Goal: Information Seeking & Learning: Find specific fact

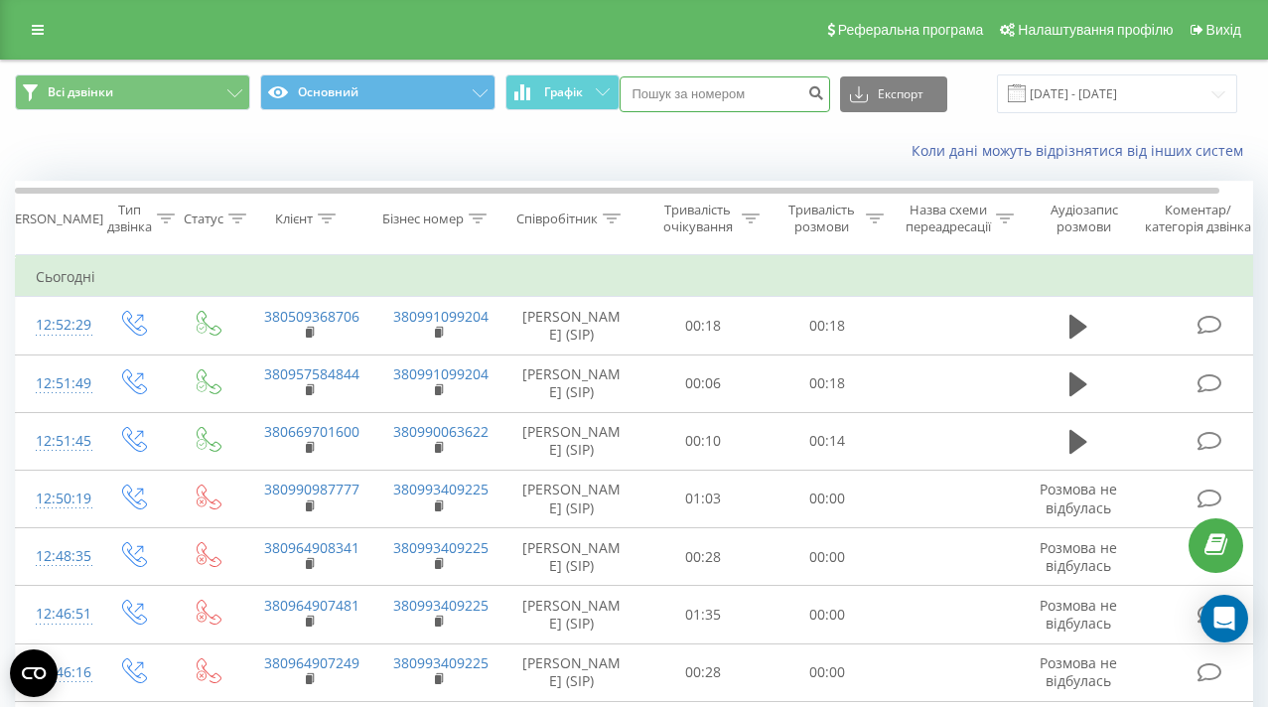
click at [744, 104] on input at bounding box center [724, 94] width 210 height 36
paste input "380990080136"
drag, startPoint x: 769, startPoint y: 92, endPoint x: 649, endPoint y: 87, distance: 120.2
click at [651, 88] on div "Всі дзвінки Основний Графік 380990080136 Експорт .csv .xls .xlsx 19.07.2025 - 1…" at bounding box center [634, 93] width 1238 height 39
paste input "32321543"
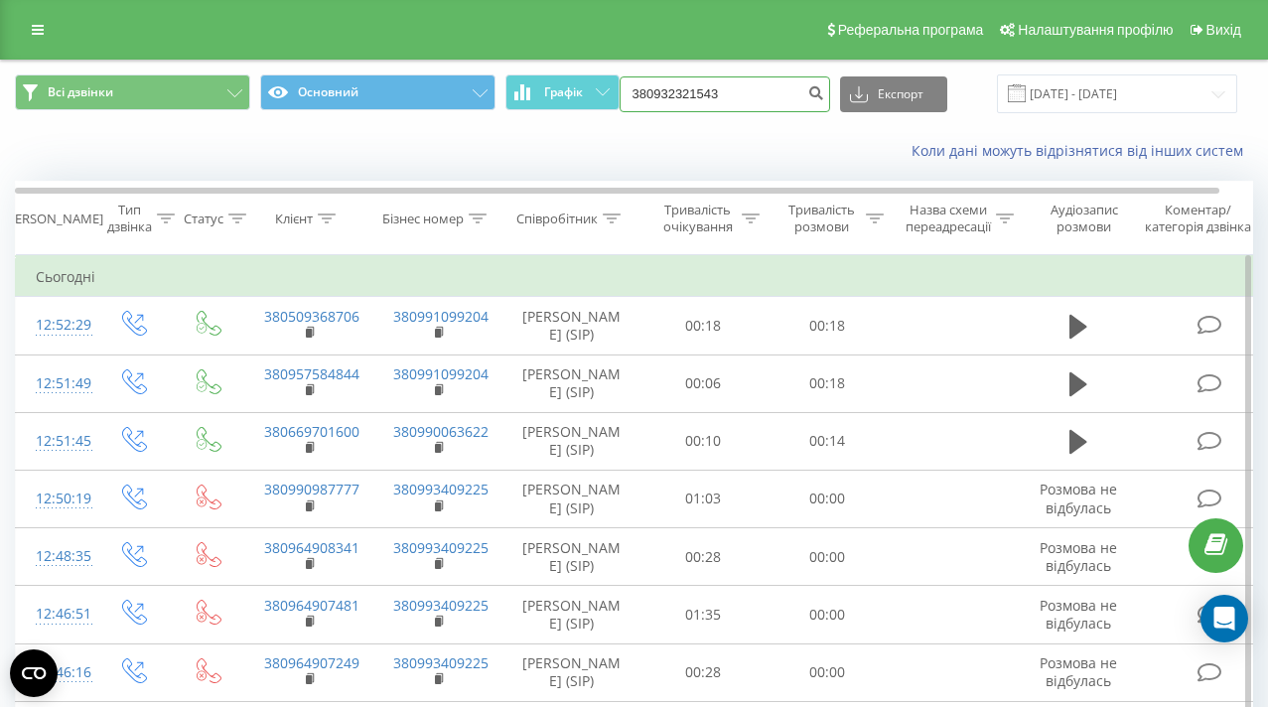
type input "380932321543"
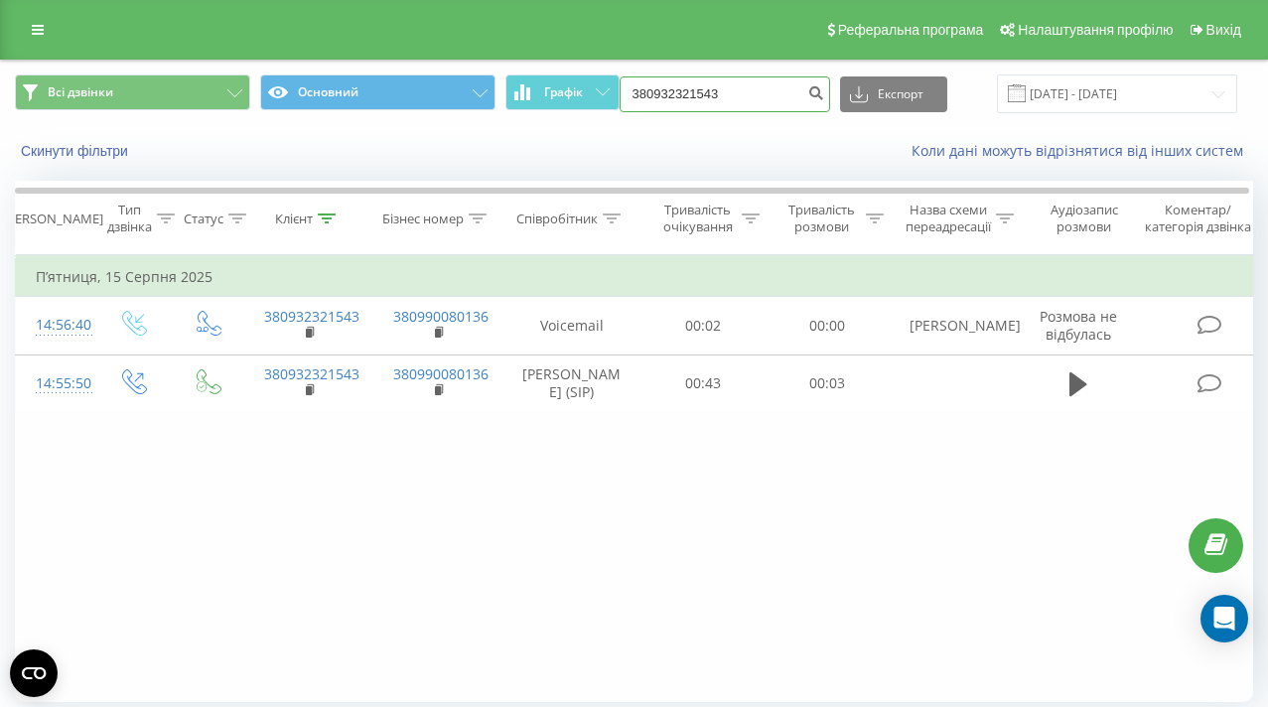
drag, startPoint x: 758, startPoint y: 90, endPoint x: 684, endPoint y: 81, distance: 75.0
click at [684, 81] on input "380932321543" at bounding box center [724, 94] width 210 height 36
paste input "85878726"
type input "380985878726"
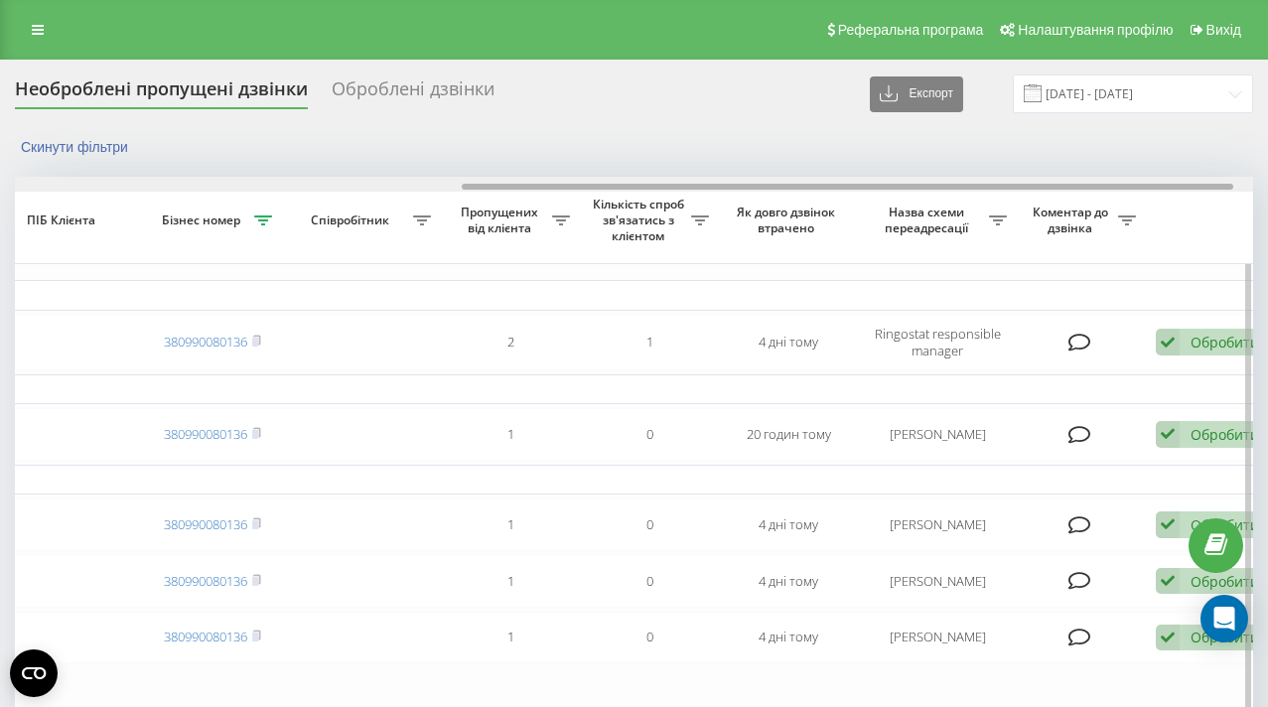
scroll to position [0, 717]
drag, startPoint x: 400, startPoint y: 186, endPoint x: 848, endPoint y: 201, distance: 447.9
click at [848, 201] on div "Обрати всі Час першого дзвінка Час останнього дзвінка Причина пропуску дзвінка …" at bounding box center [634, 491] width 1238 height 629
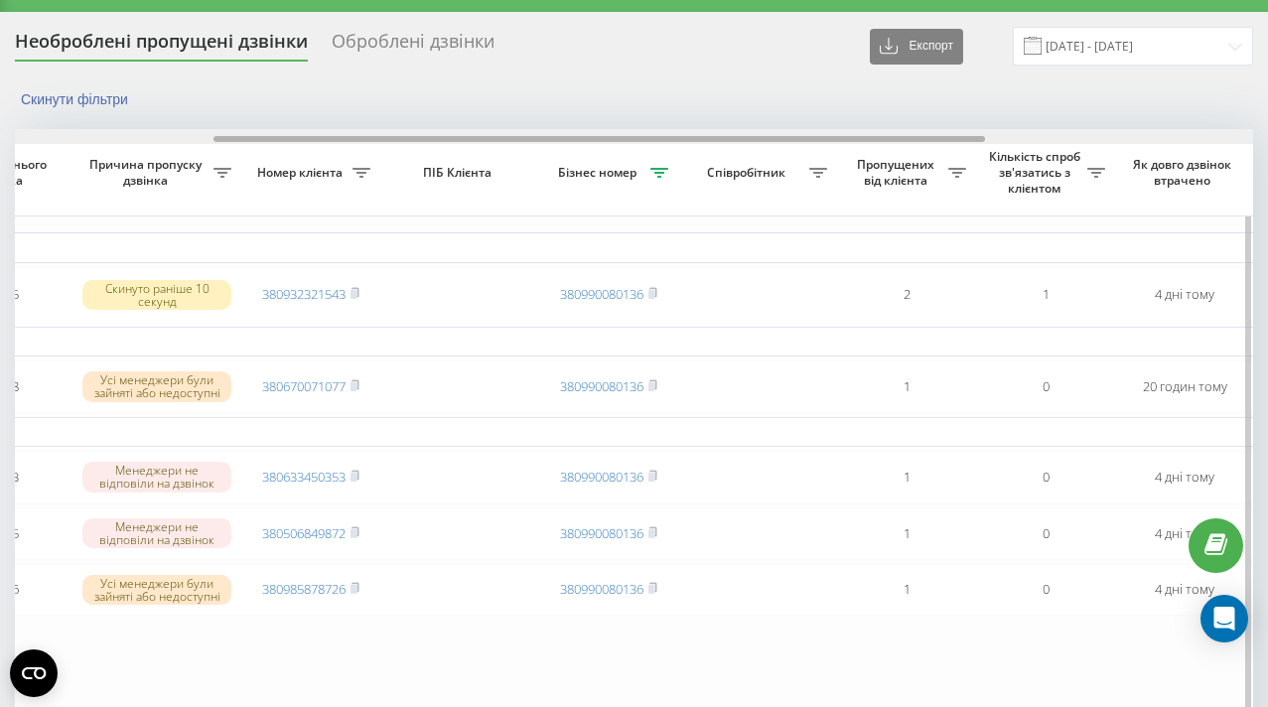
scroll to position [0, 294]
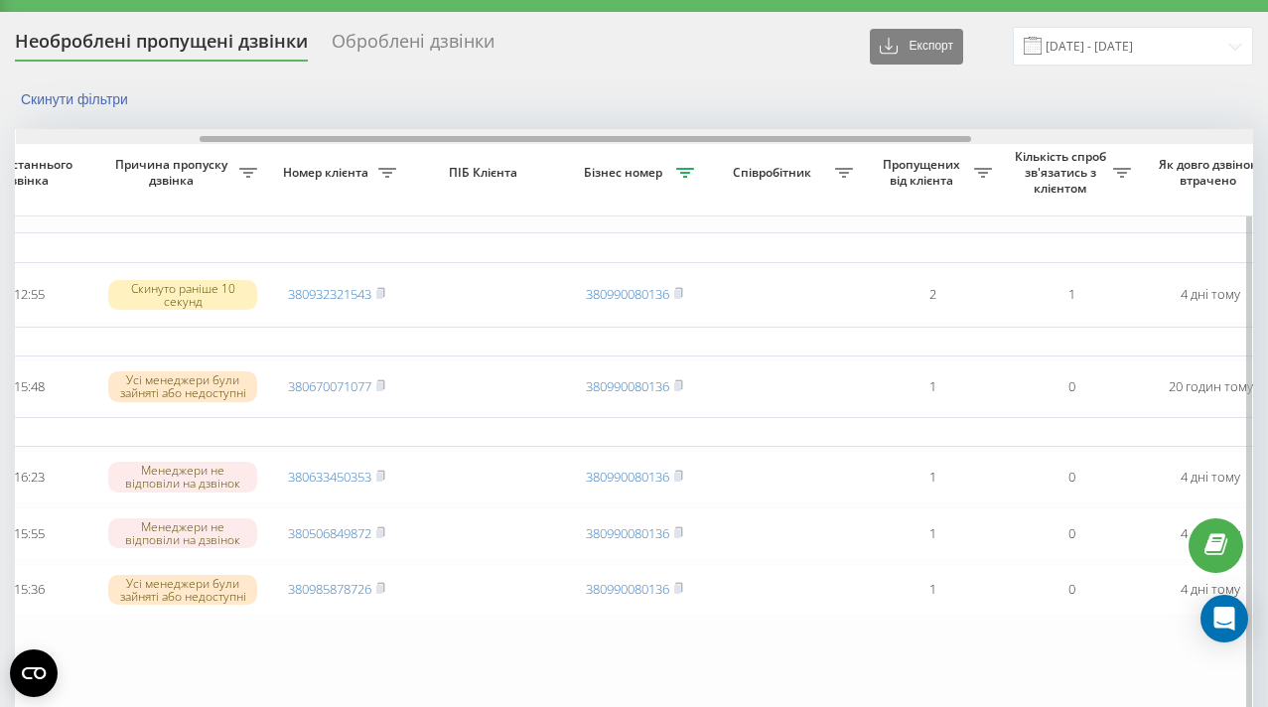
drag, startPoint x: 496, startPoint y: 138, endPoint x: 232, endPoint y: 134, distance: 264.1
click at [232, 134] on div at bounding box center [635, 136] width 1238 height 15
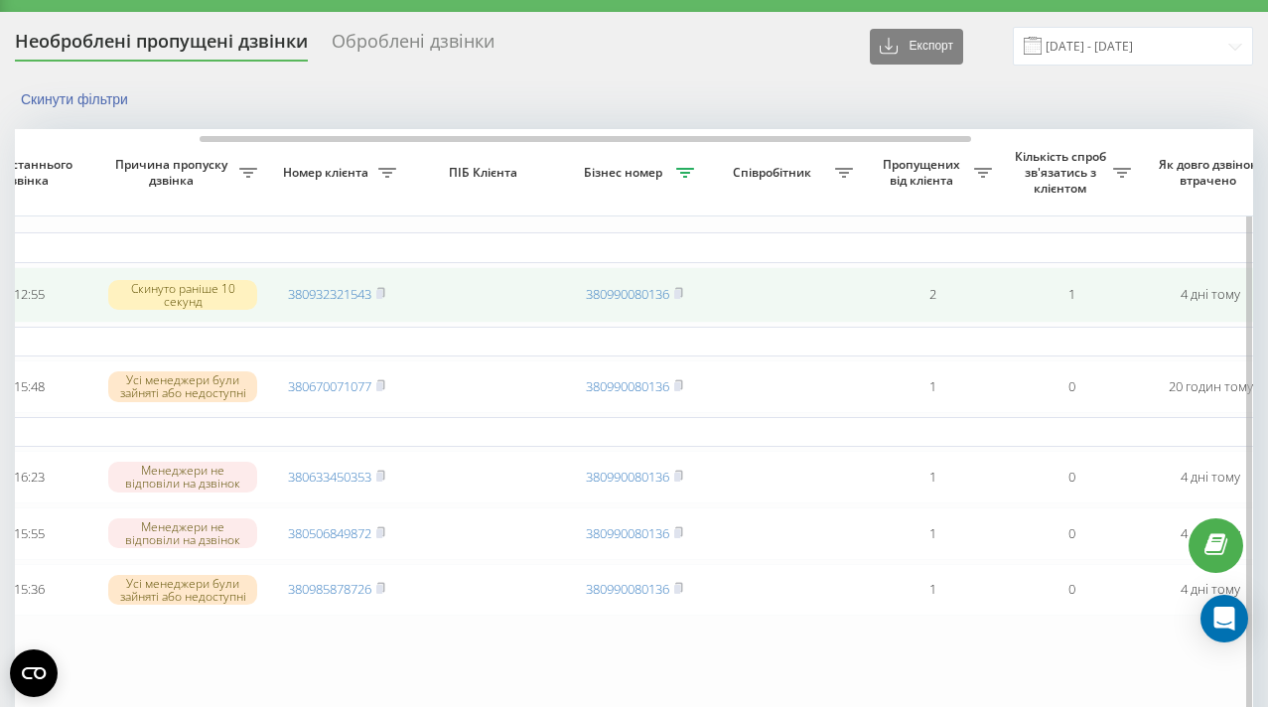
click at [274, 291] on td "380932321543" at bounding box center [336, 295] width 139 height 56
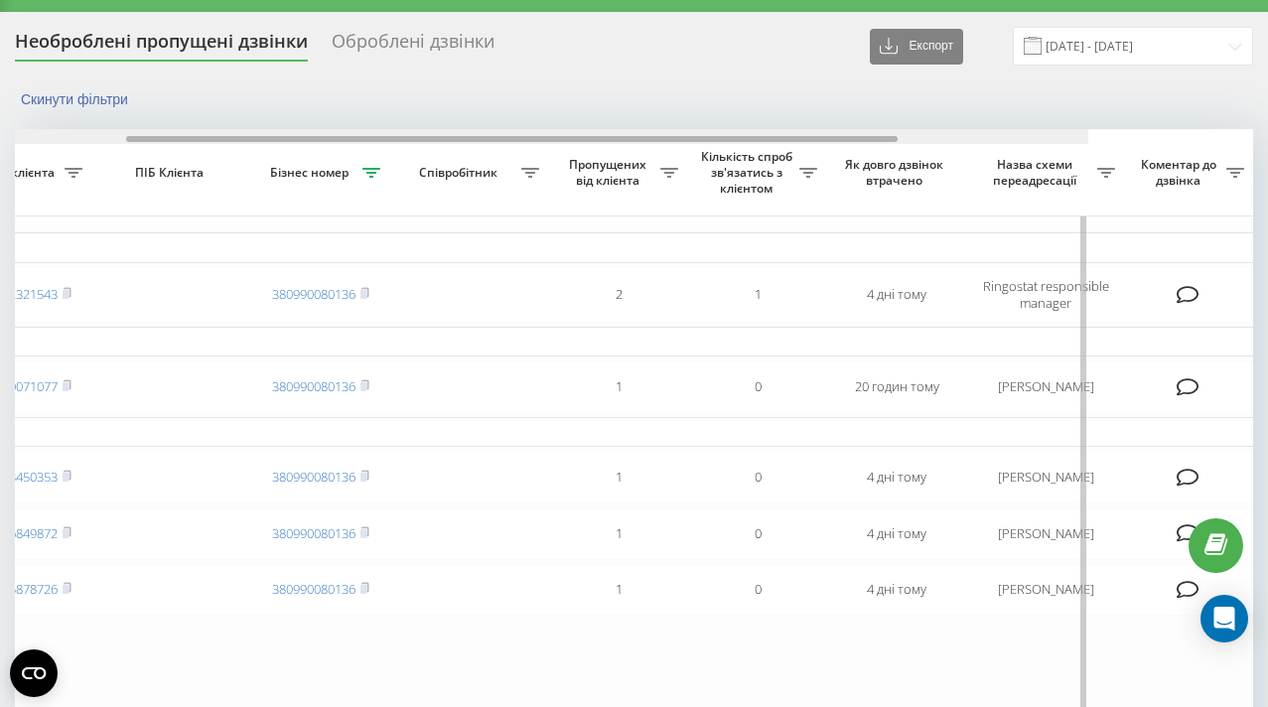
scroll to position [0, 747]
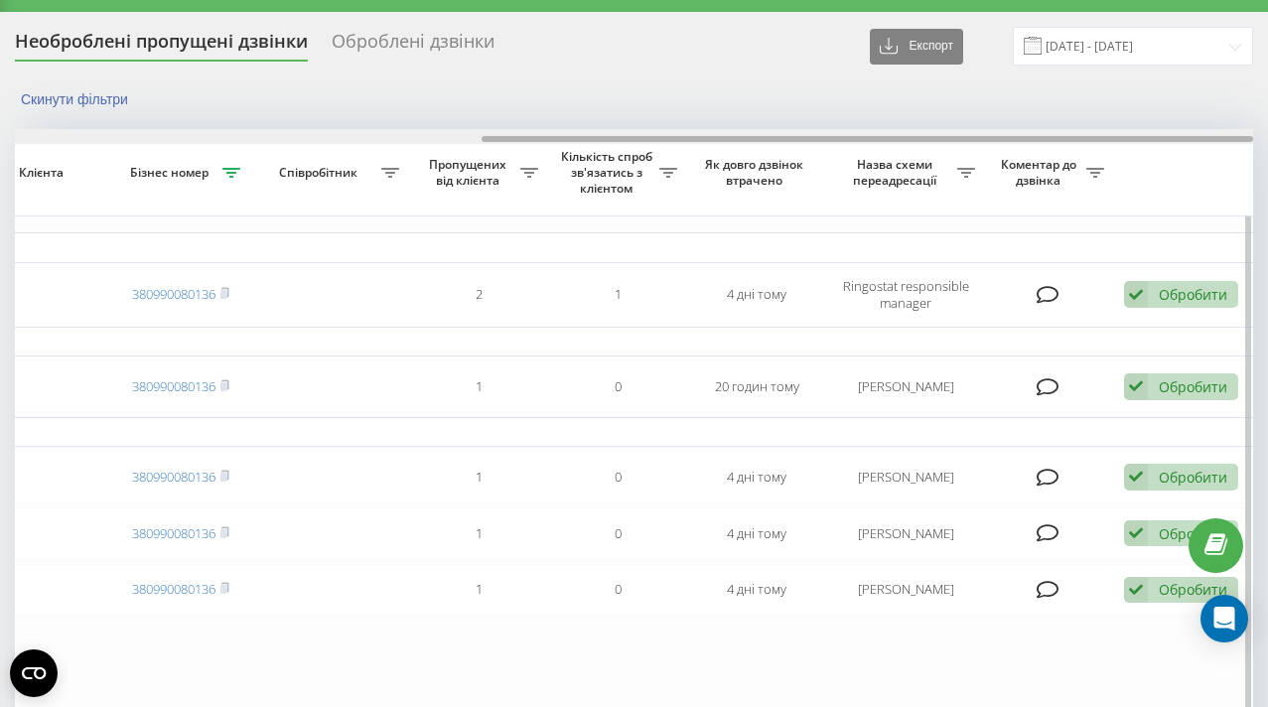
drag, startPoint x: 457, startPoint y: 140, endPoint x: 1142, endPoint y: 168, distance: 685.5
click at [1130, 167] on div "Обрати всі Час першого дзвінка Час останнього дзвінка Причина пропуску дзвінка …" at bounding box center [634, 443] width 1238 height 629
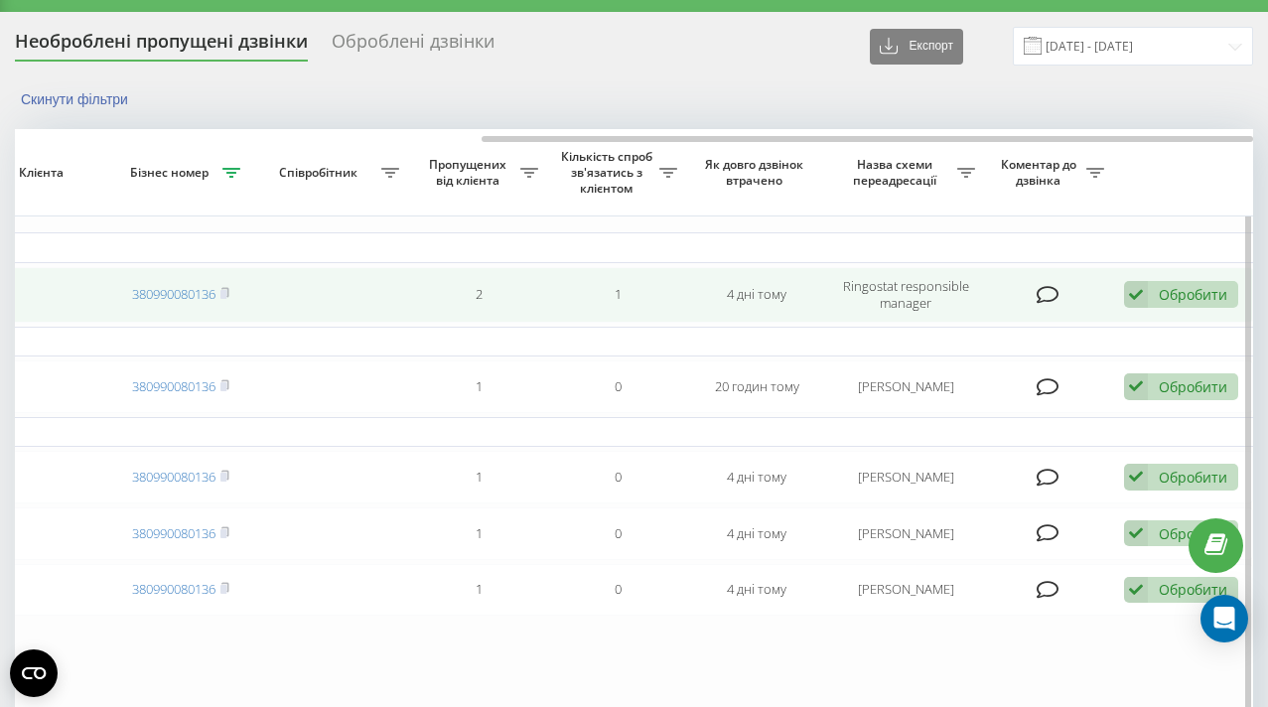
click at [1203, 294] on div "Обробити" at bounding box center [1192, 294] width 68 height 19
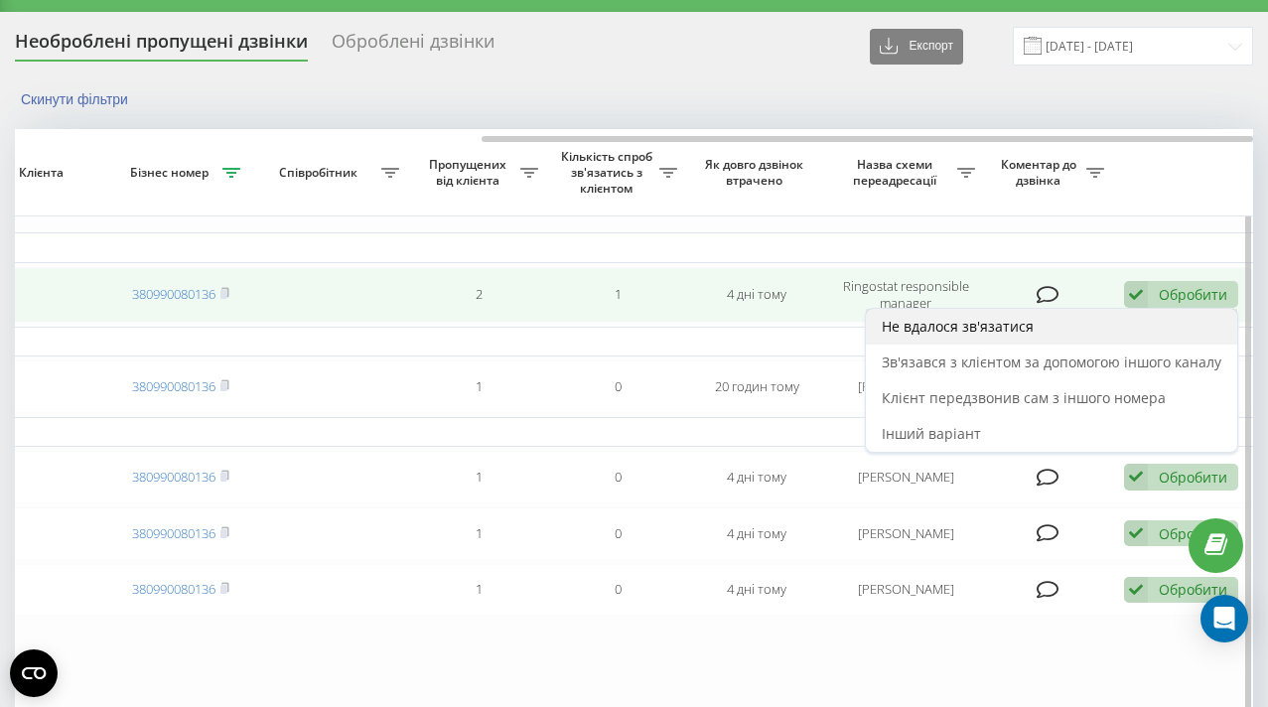
click at [1062, 321] on div "Не вдалося зв'язатися" at bounding box center [1051, 327] width 371 height 36
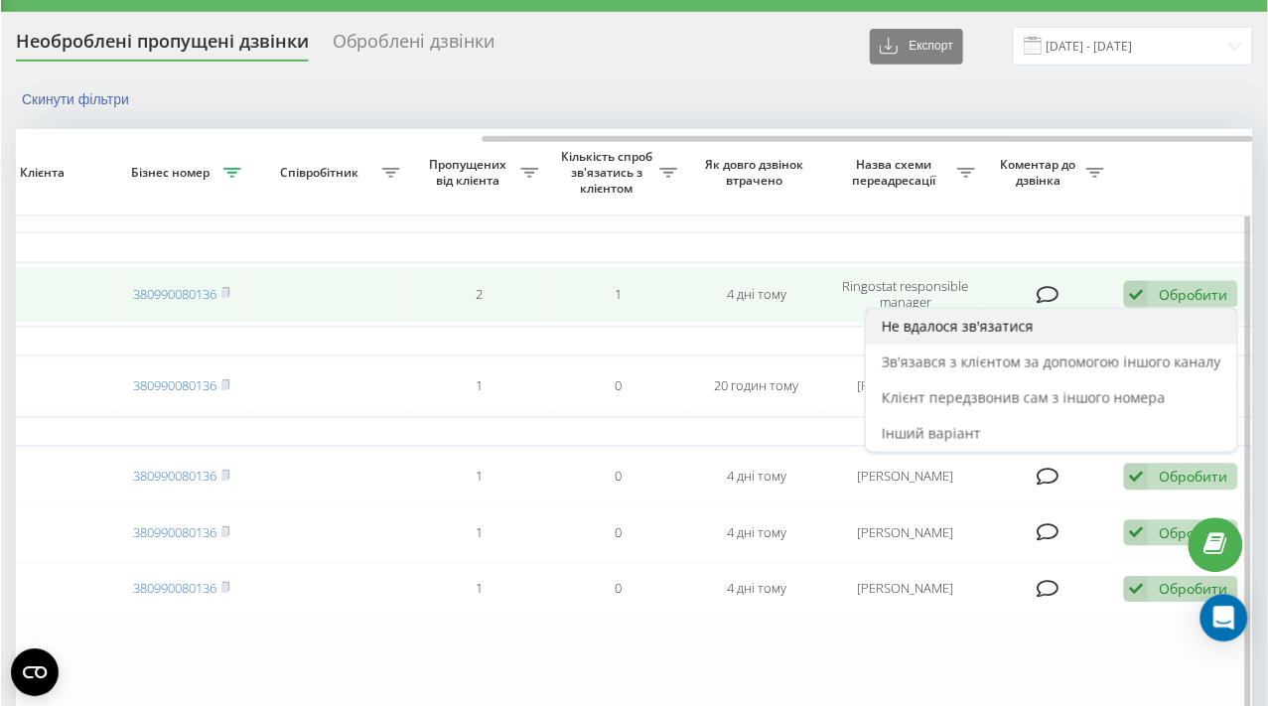
scroll to position [0, 0]
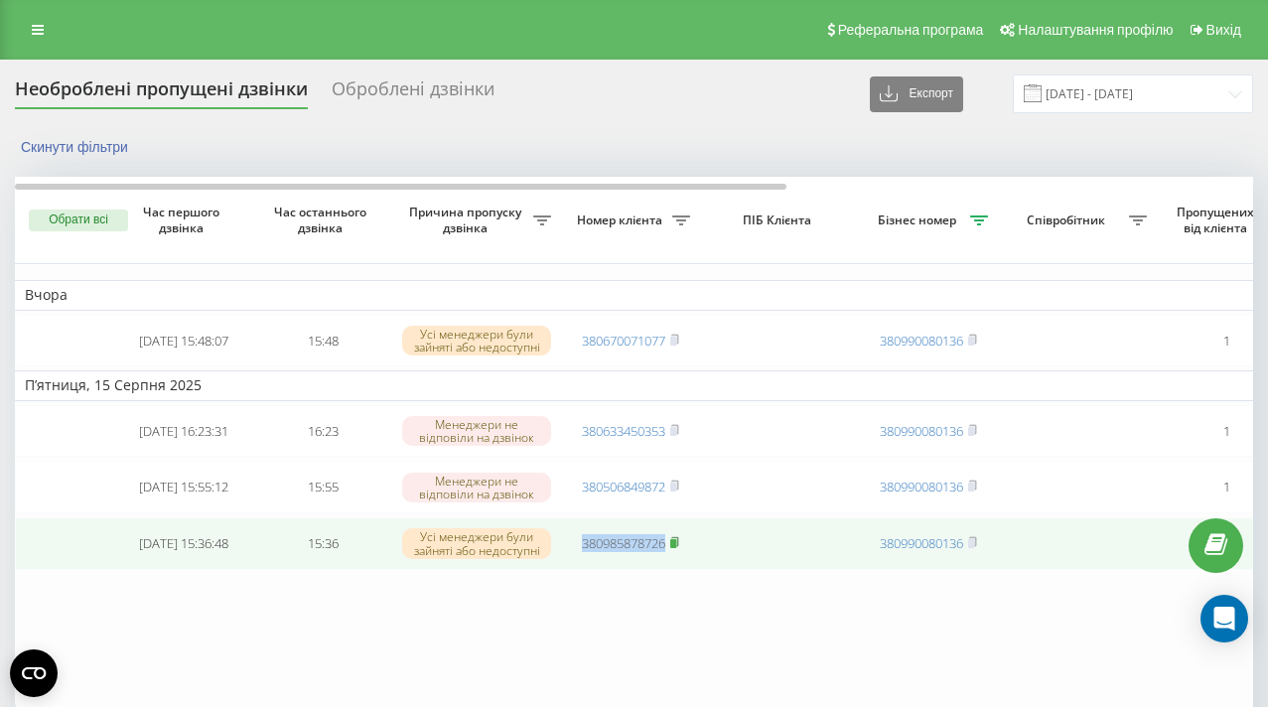
drag, startPoint x: 573, startPoint y: 555, endPoint x: 674, endPoint y: 557, distance: 101.3
click at [674, 557] on td "380985878726" at bounding box center [630, 543] width 139 height 53
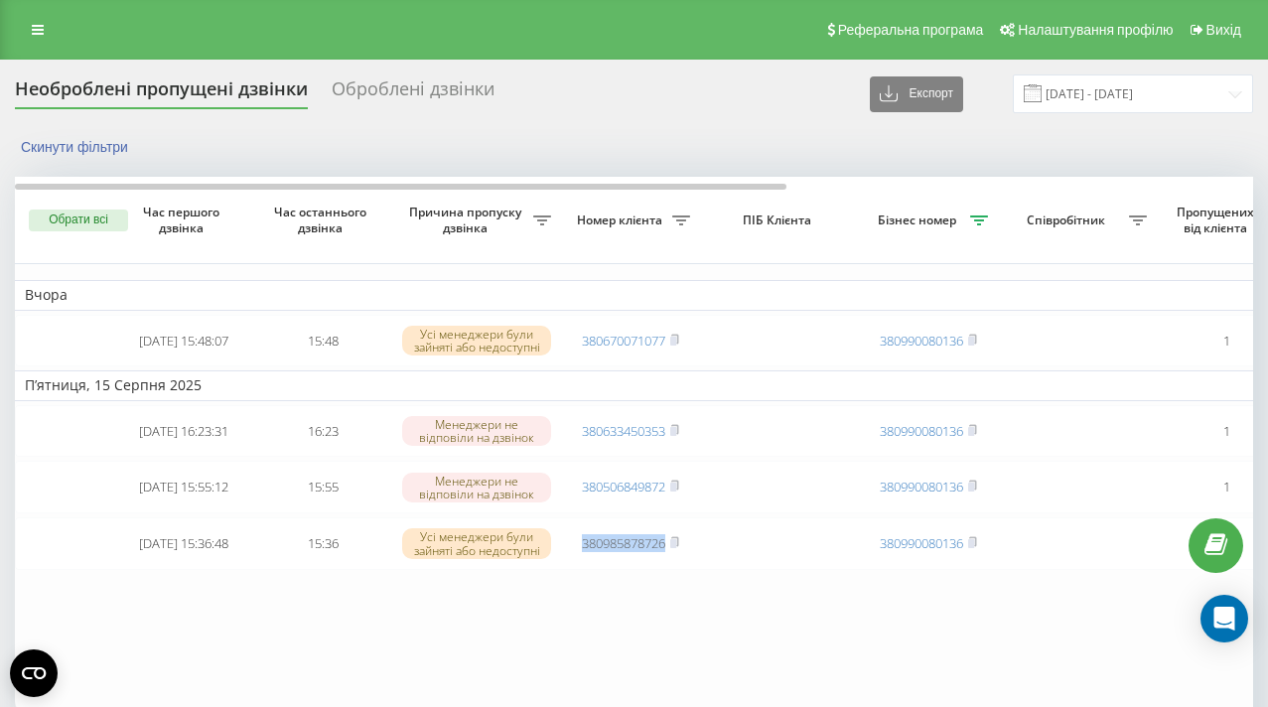
copy link "380985878726"
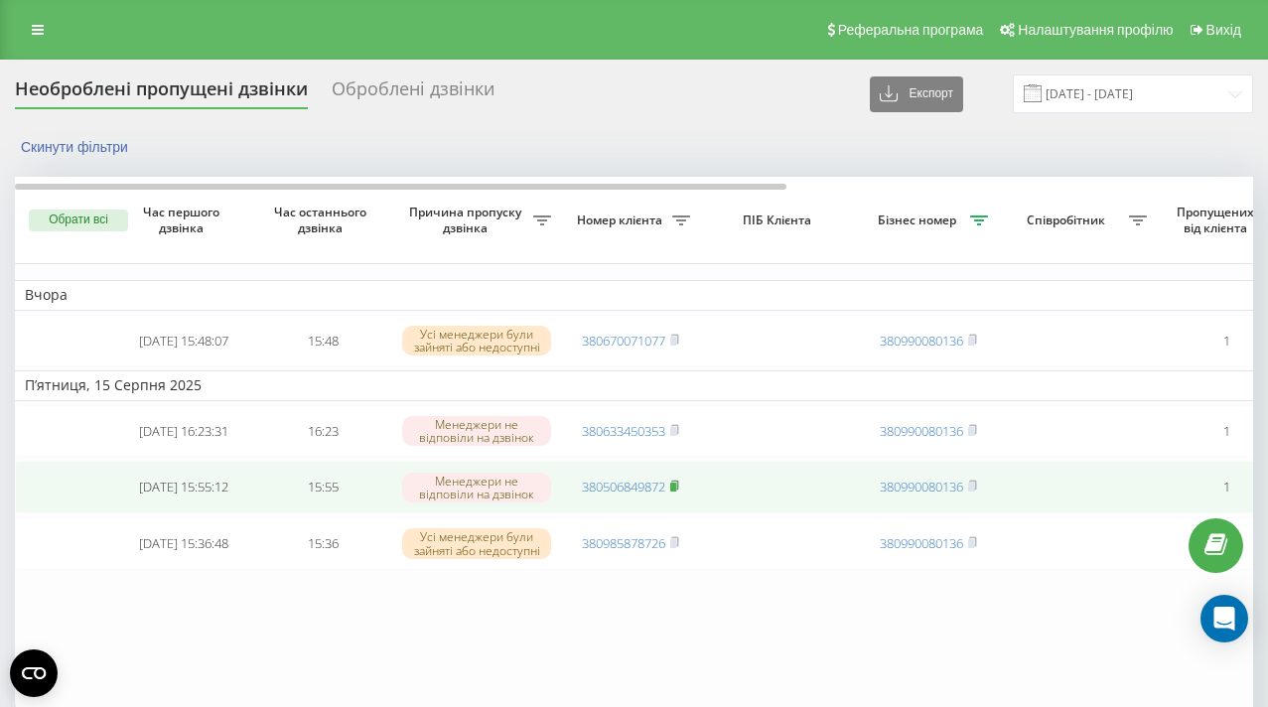
click at [676, 491] on rect at bounding box center [673, 486] width 6 height 9
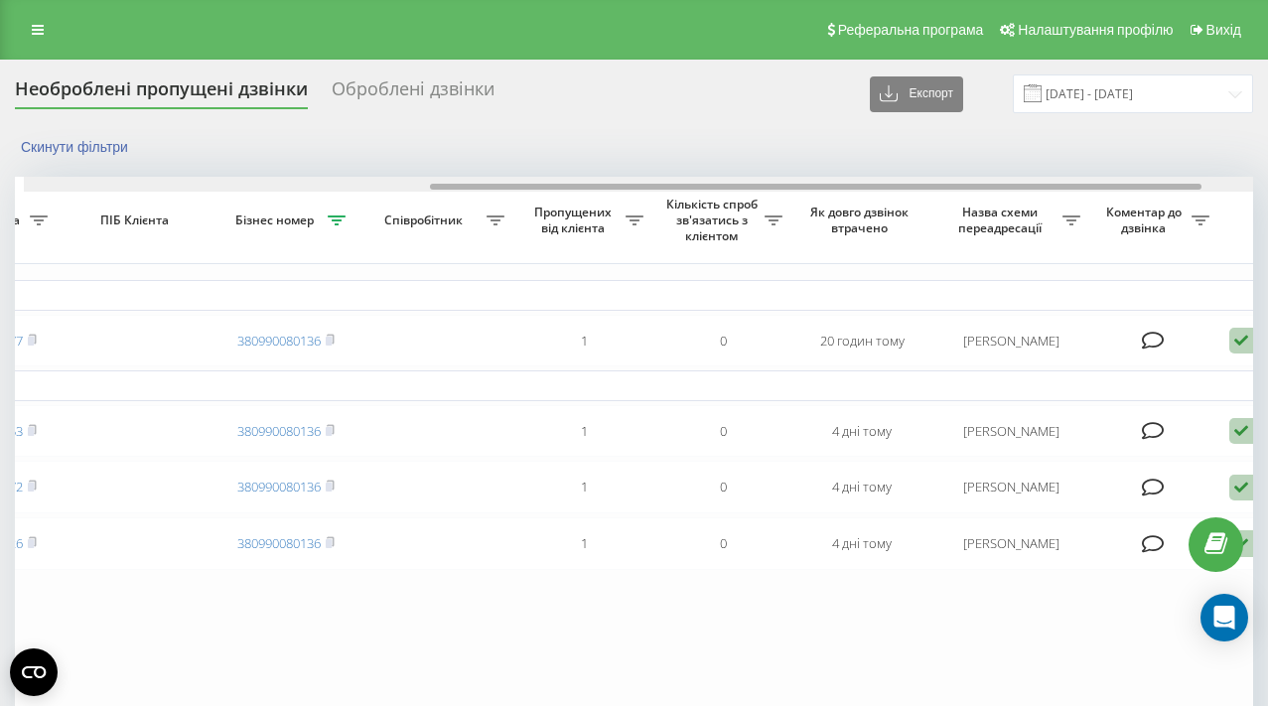
scroll to position [0, 650]
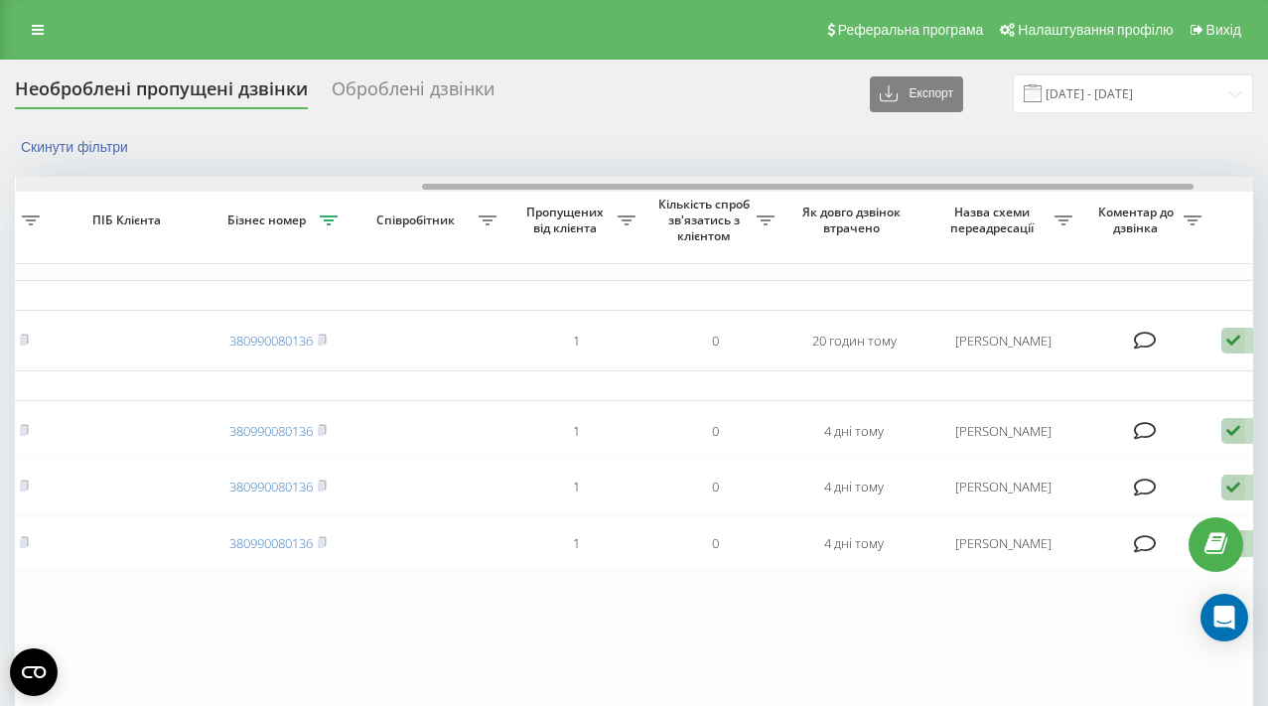
drag, startPoint x: 479, startPoint y: 187, endPoint x: 885, endPoint y: 207, distance: 406.5
click at [885, 207] on div "Обрати всі Час першого дзвінка Час останнього дзвінка Причина пропуску дзвінка …" at bounding box center [634, 445] width 1238 height 536
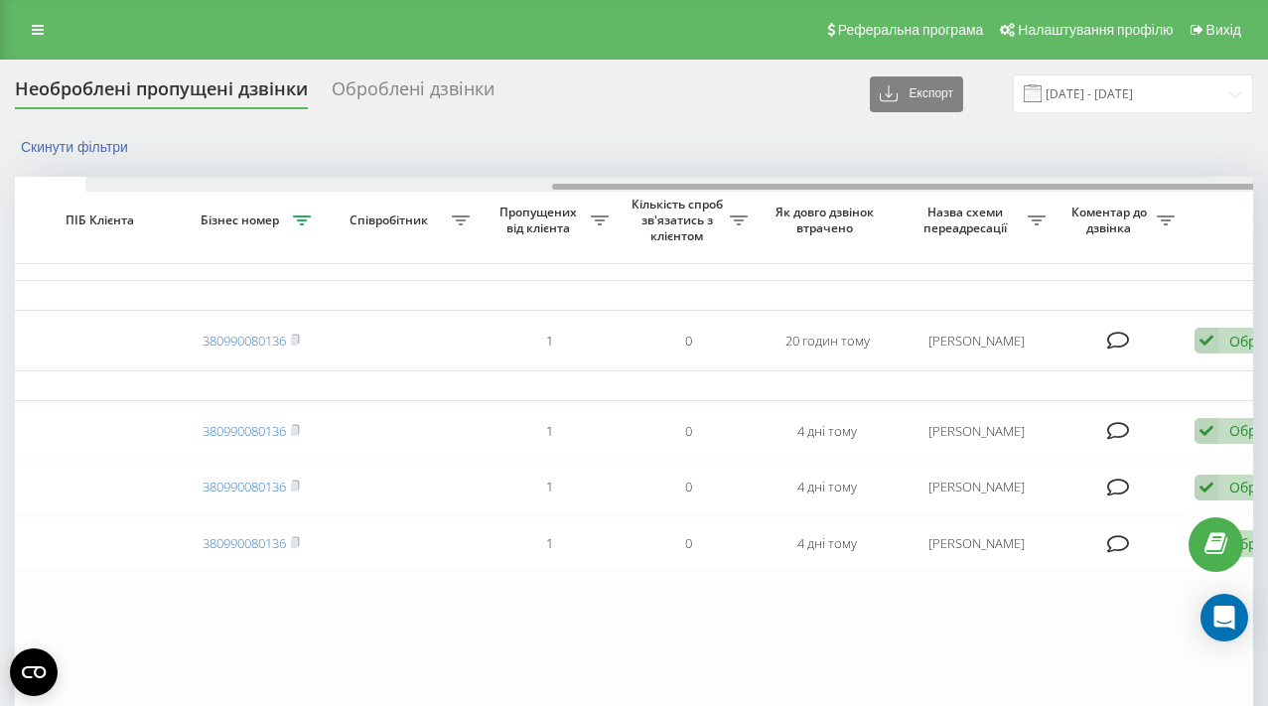
scroll to position [0, 747]
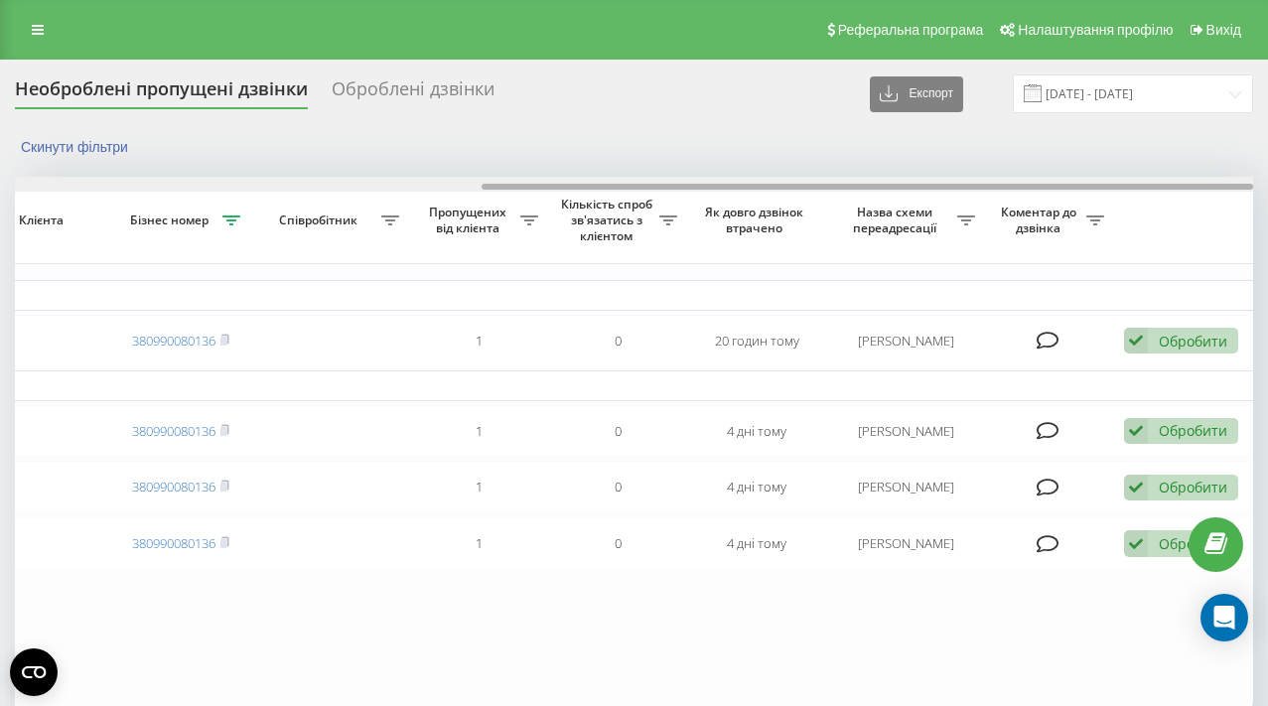
drag, startPoint x: 854, startPoint y: 188, endPoint x: 1088, endPoint y: 202, distance: 234.7
click at [1086, 191] on div at bounding box center [634, 184] width 1238 height 15
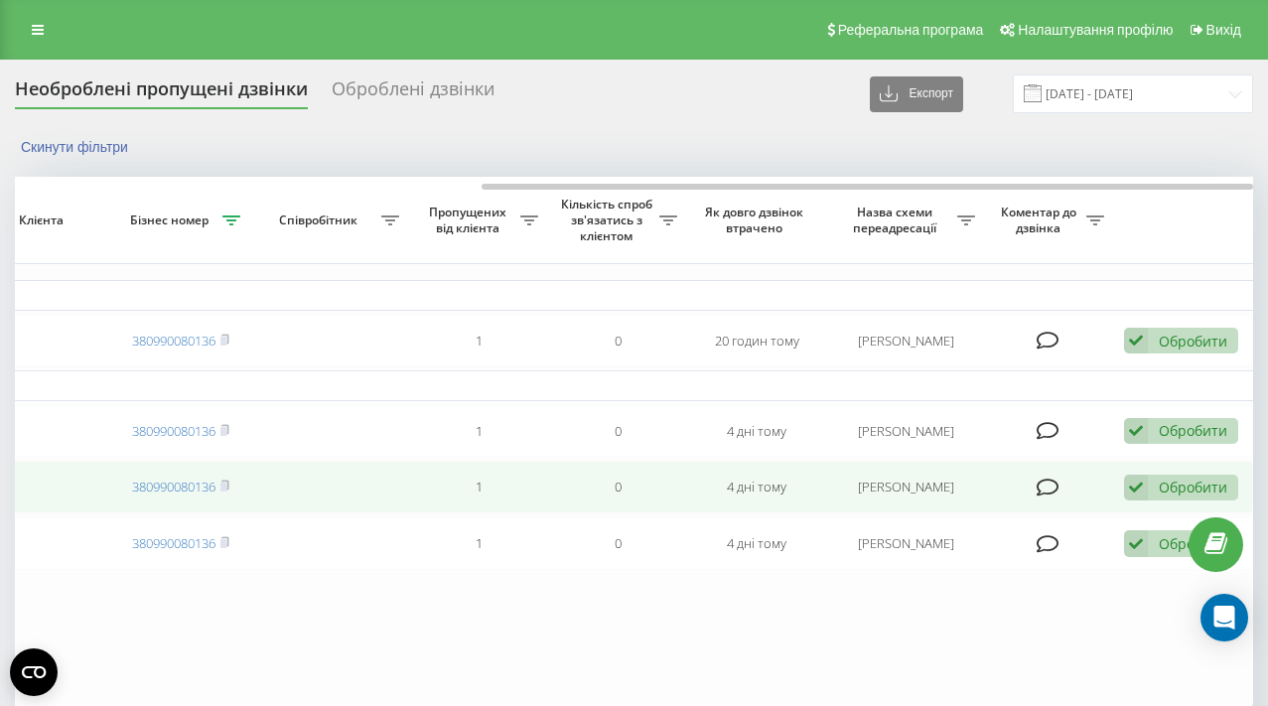
click at [1133, 494] on icon at bounding box center [1136, 487] width 24 height 27
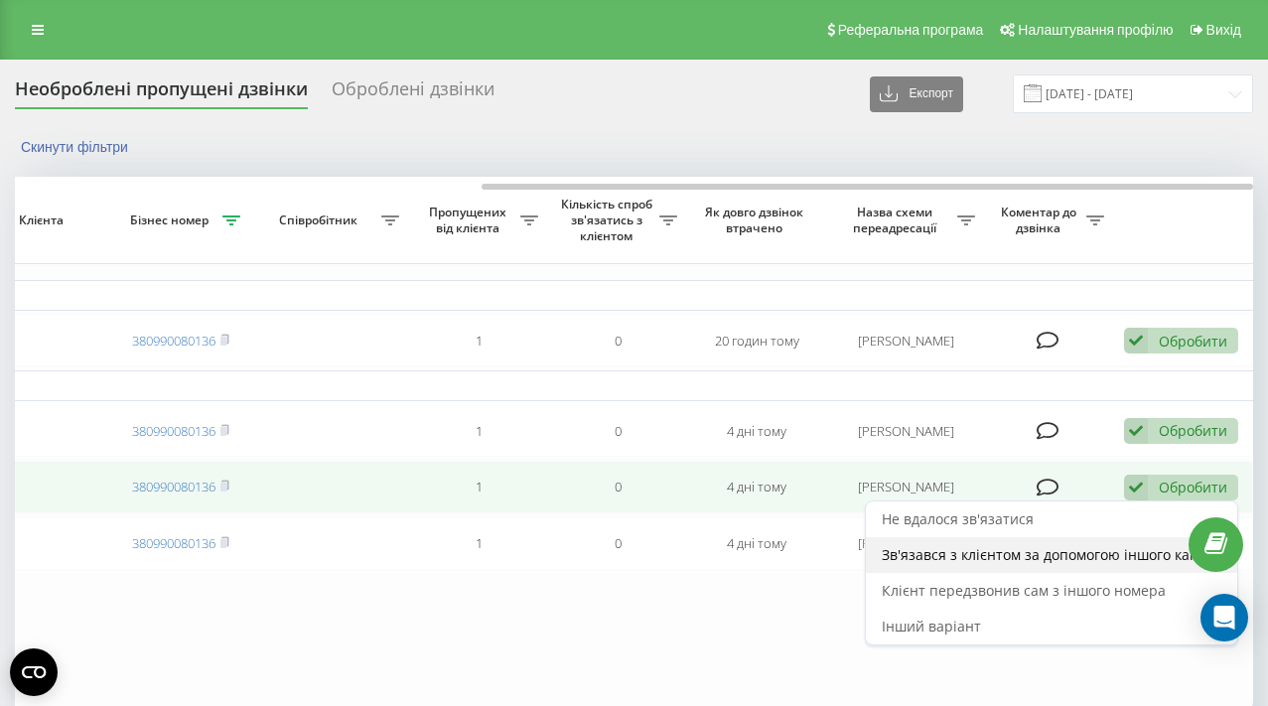
click at [1027, 573] on div "Зв'язався з клієнтом за допомогою іншого каналу" at bounding box center [1051, 555] width 371 height 36
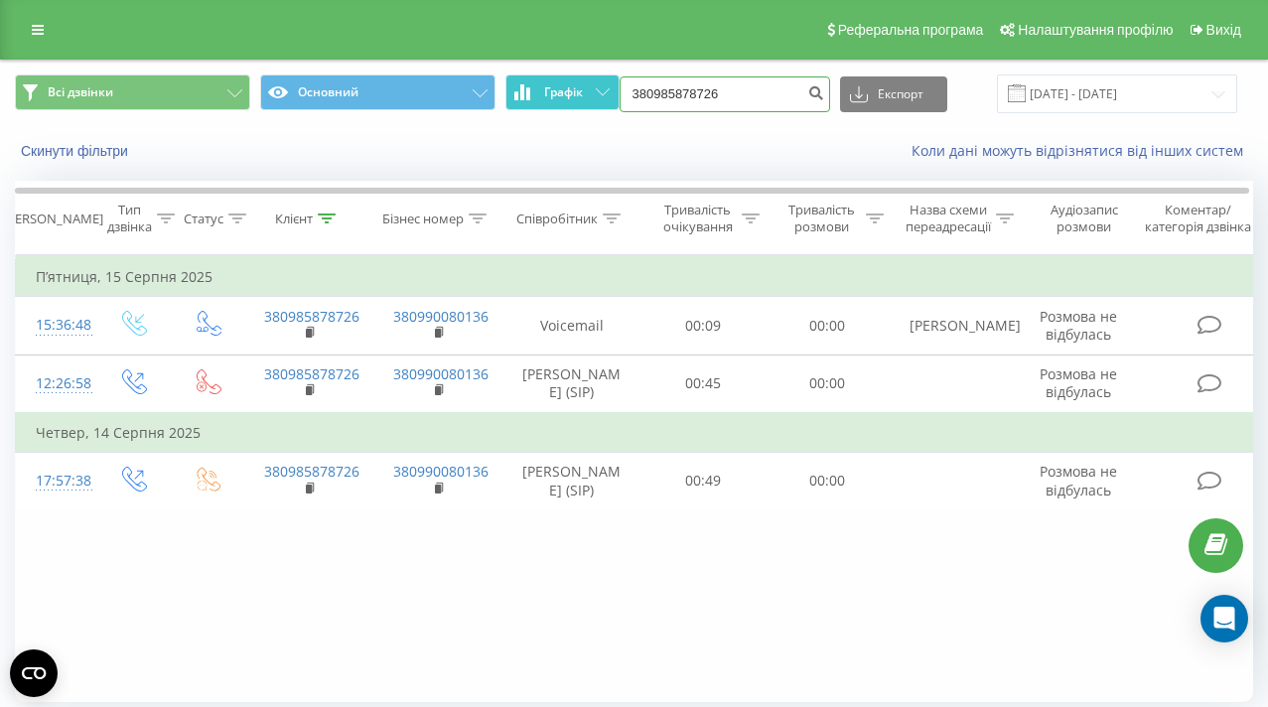
drag, startPoint x: 761, startPoint y: 89, endPoint x: 599, endPoint y: 74, distance: 163.5
click at [599, 74] on div "Всі дзвінки Основний Графік 380985878726 Експорт .csv .xls .xlsx 19.05.2025 - 1…" at bounding box center [634, 93] width 1238 height 39
paste input "506849872"
type input "380506849872"
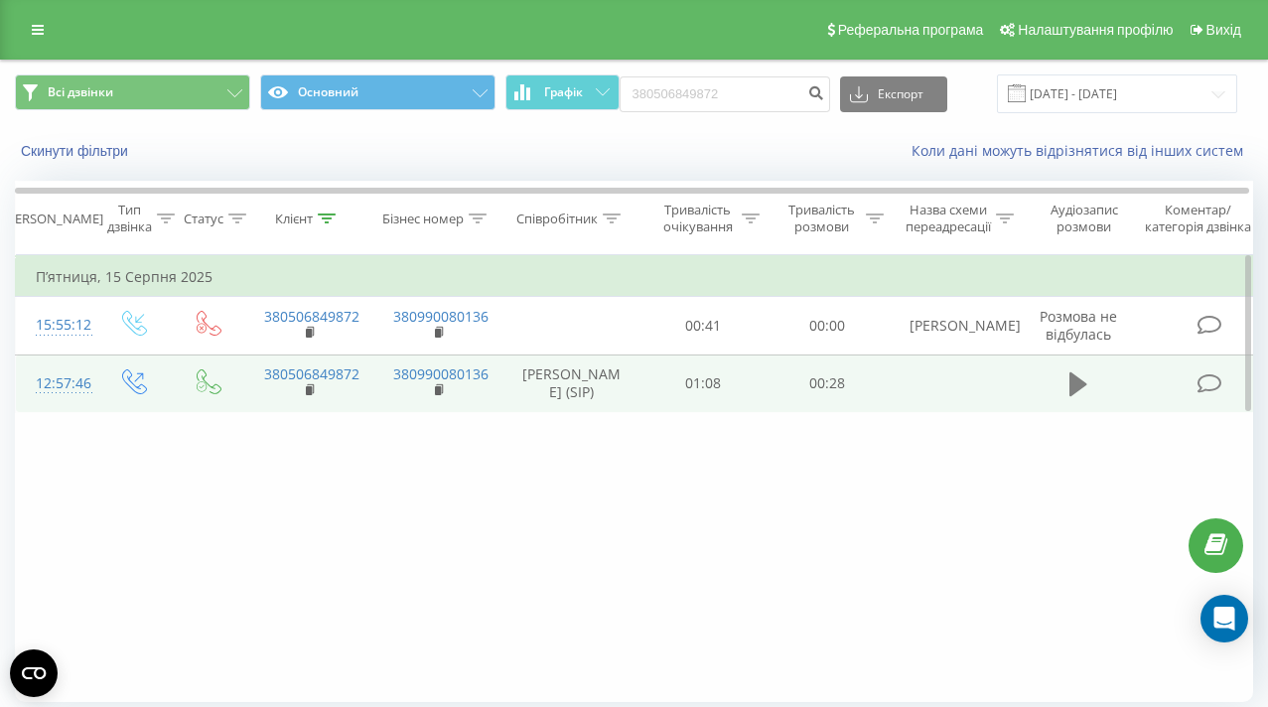
click at [1066, 387] on button at bounding box center [1078, 384] width 30 height 30
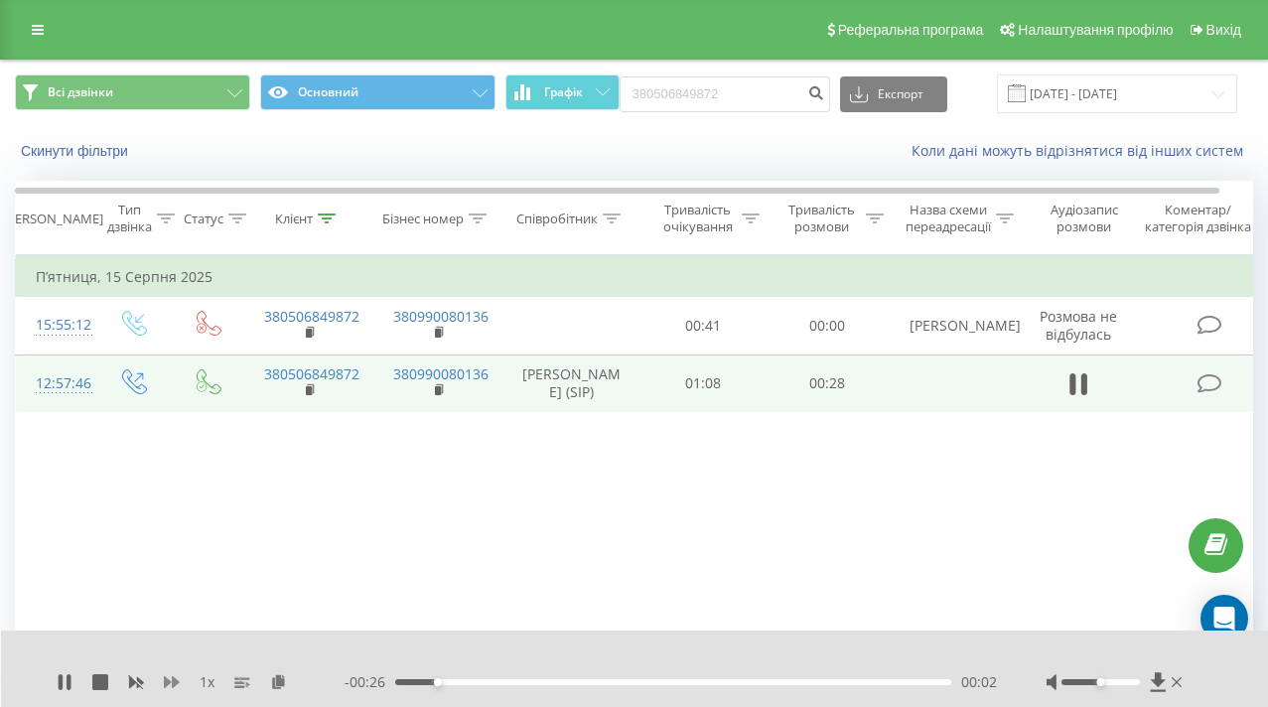
click at [167, 675] on icon at bounding box center [172, 682] width 16 height 16
click at [174, 679] on icon at bounding box center [172, 682] width 16 height 12
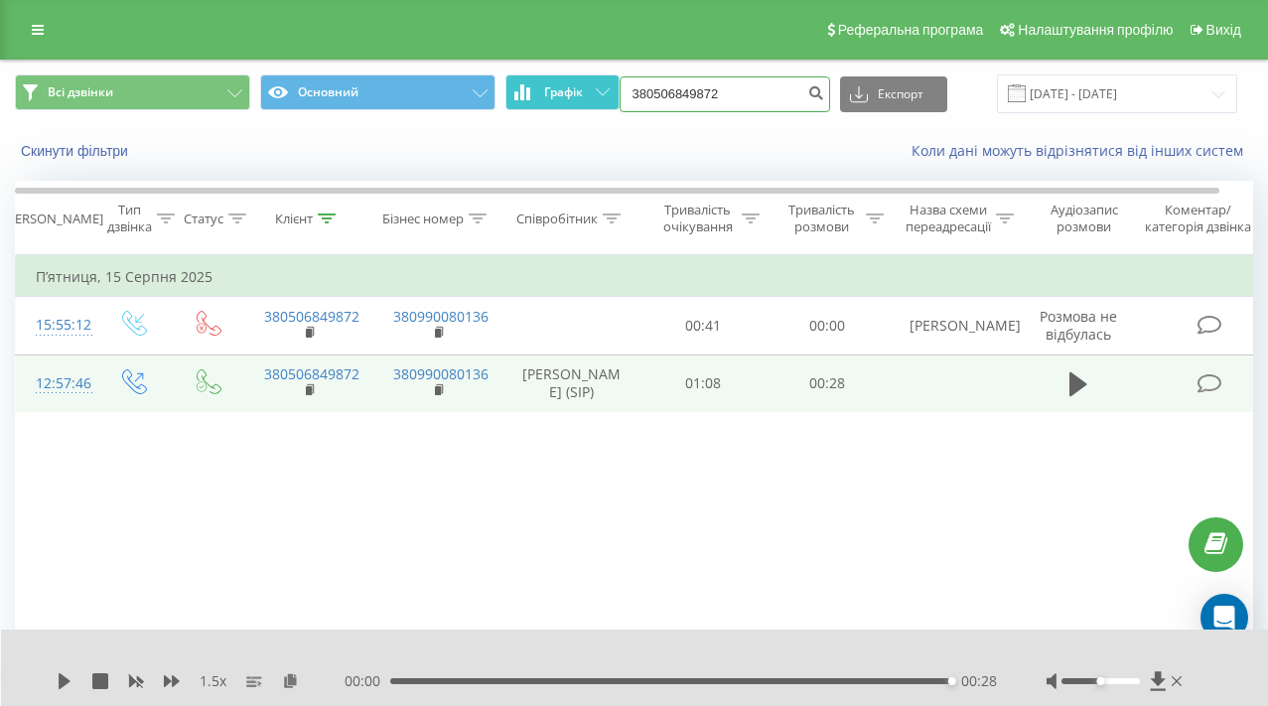
drag, startPoint x: 760, startPoint y: 100, endPoint x: 599, endPoint y: 84, distance: 162.6
click at [599, 84] on div "Всі дзвінки Основний Графік 380506849872 Експорт .csv .xls .xlsx 19.05.2025 - 1…" at bounding box center [634, 93] width 1238 height 39
paste input "633450353"
type input "380633450353"
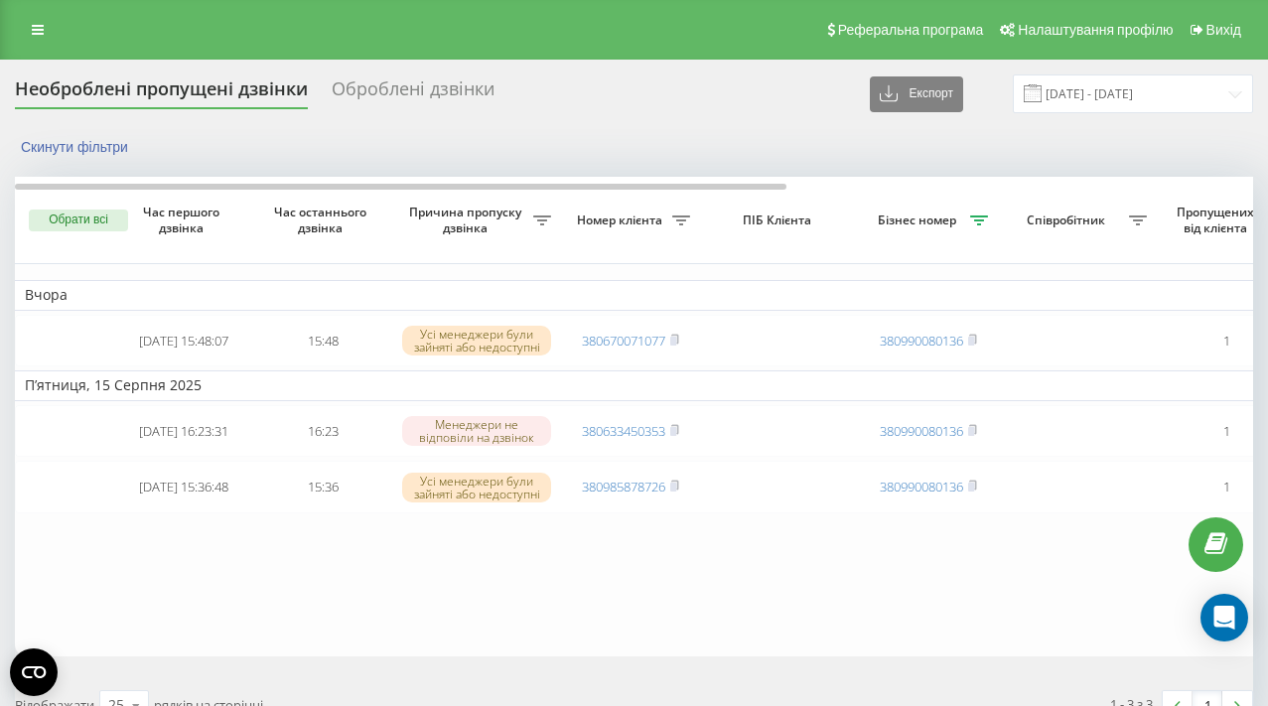
click at [239, 192] on th "Час першого дзвінка" at bounding box center [183, 220] width 139 height 87
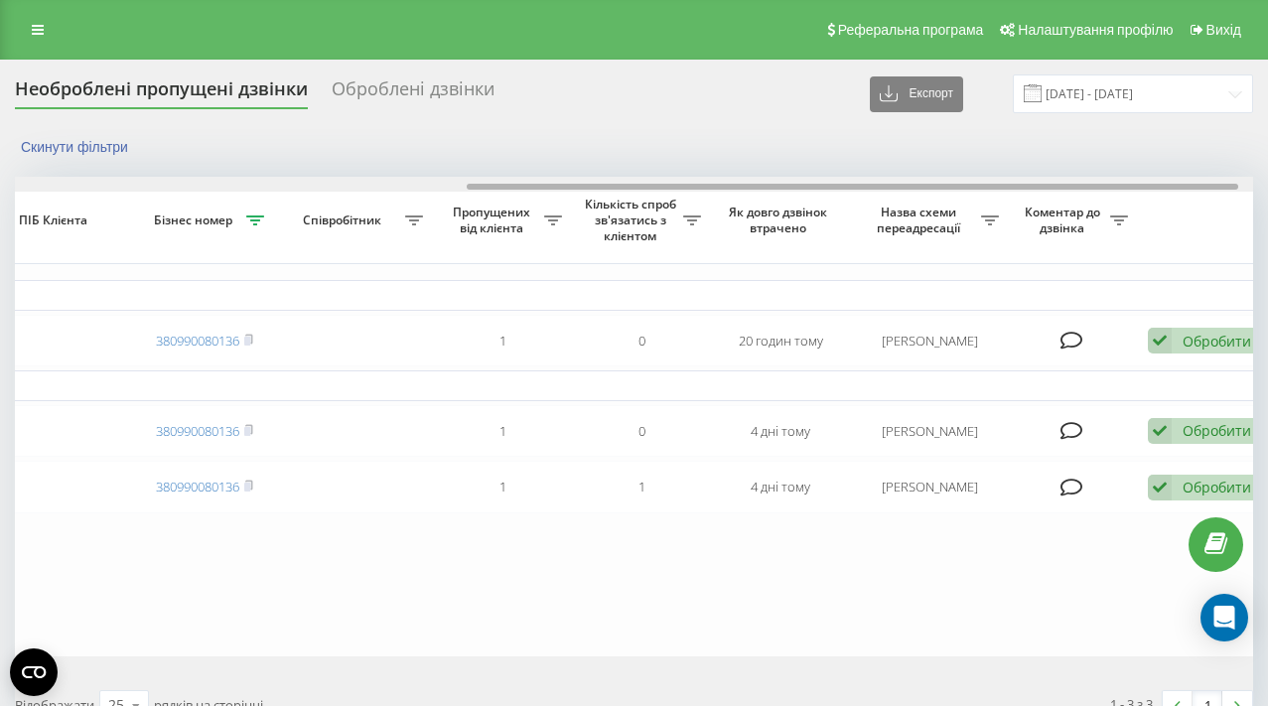
drag, startPoint x: 240, startPoint y: 185, endPoint x: 690, endPoint y: 202, distance: 450.0
click at [691, 202] on div "Обрати всі Час першого дзвінка Час останнього дзвінка Причина пропуску дзвінка …" at bounding box center [634, 416] width 1238 height 479
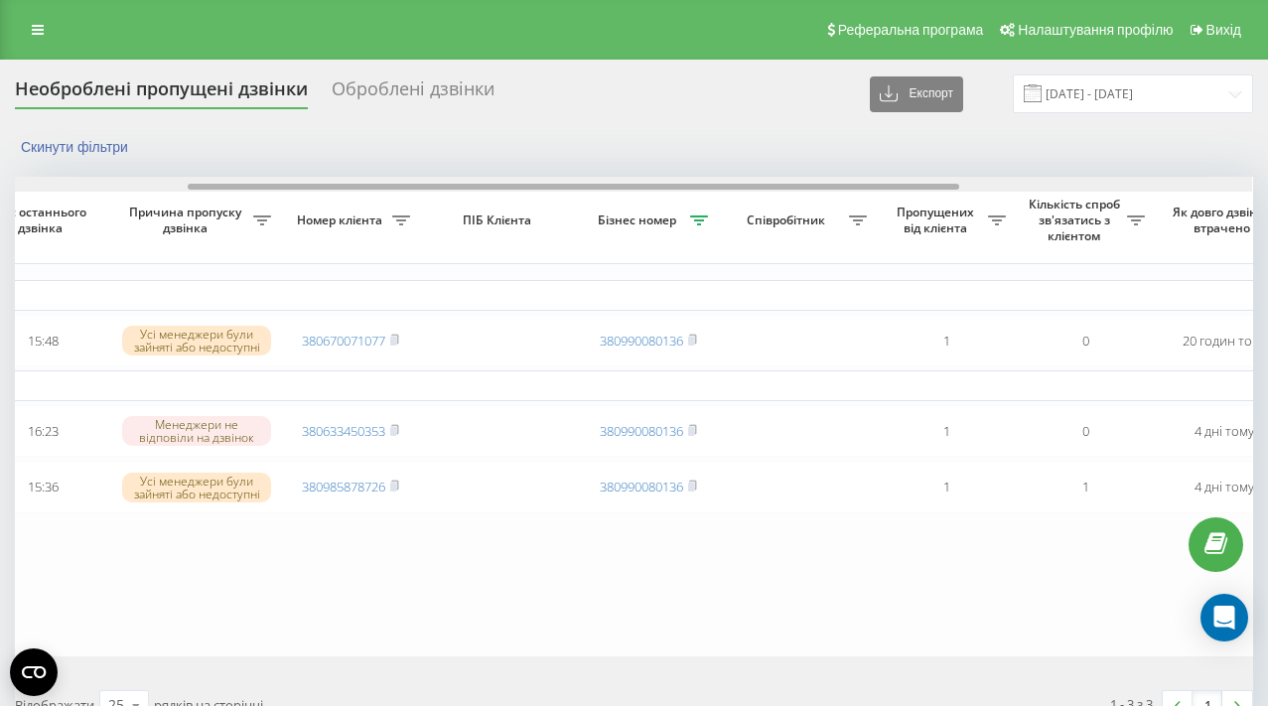
scroll to position [0, 277]
drag, startPoint x: 482, startPoint y: 188, endPoint x: 204, endPoint y: 186, distance: 278.0
click at [204, 186] on div at bounding box center [576, 187] width 771 height 6
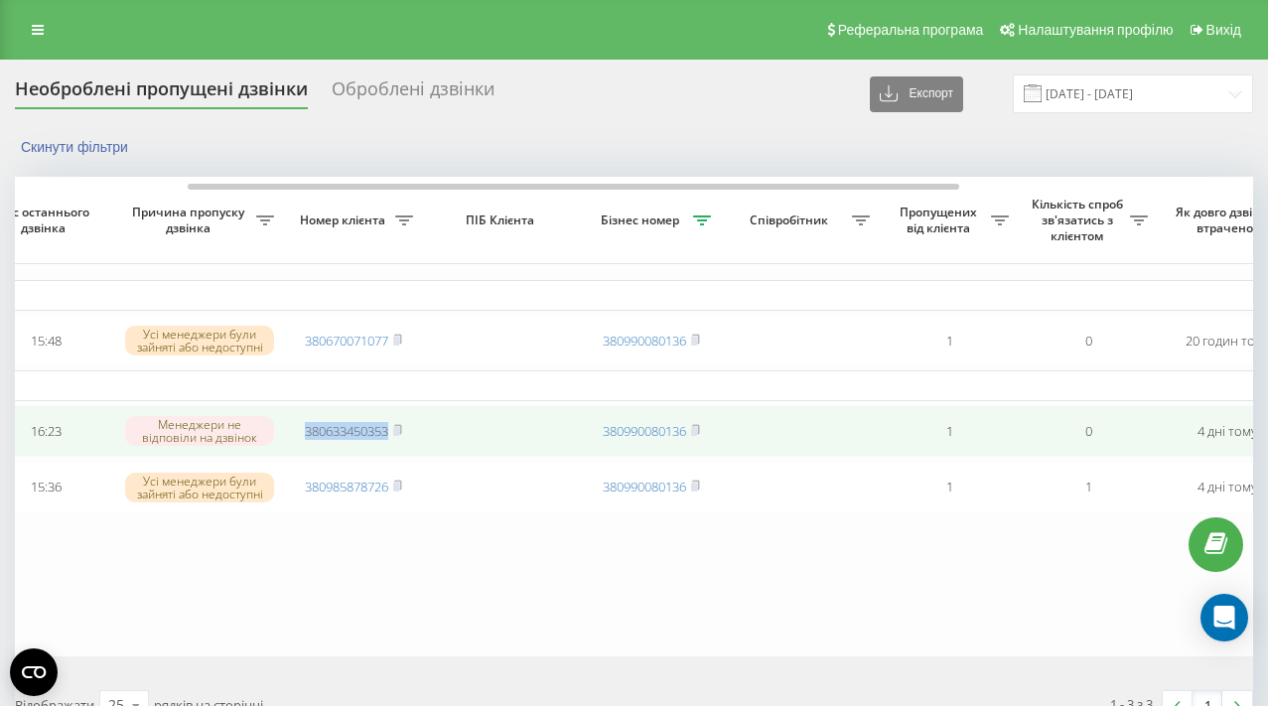
drag, startPoint x: 294, startPoint y: 439, endPoint x: 418, endPoint y: 443, distance: 124.1
click at [418, 443] on td "380633450353" at bounding box center [353, 431] width 139 height 53
copy link "380633450353"
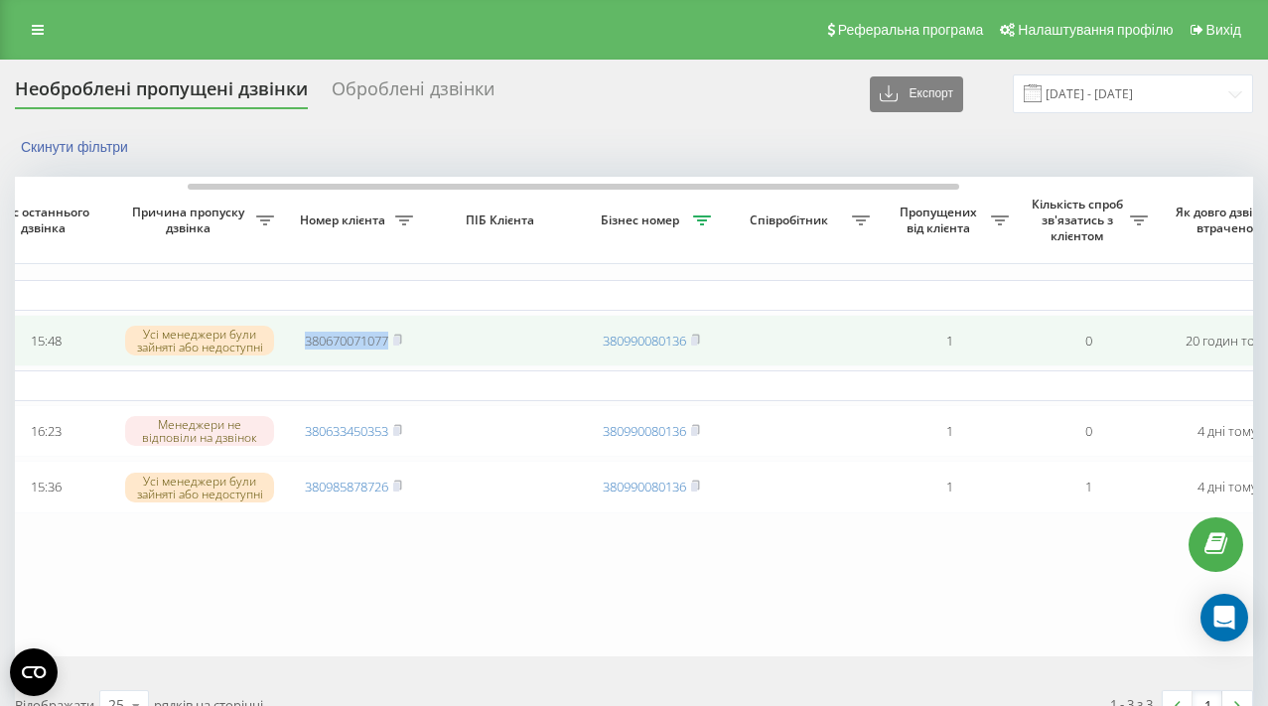
drag, startPoint x: 298, startPoint y: 348, endPoint x: 371, endPoint y: 353, distance: 73.6
click at [371, 353] on td "380670071077" at bounding box center [353, 341] width 139 height 53
copy link "380670071077"
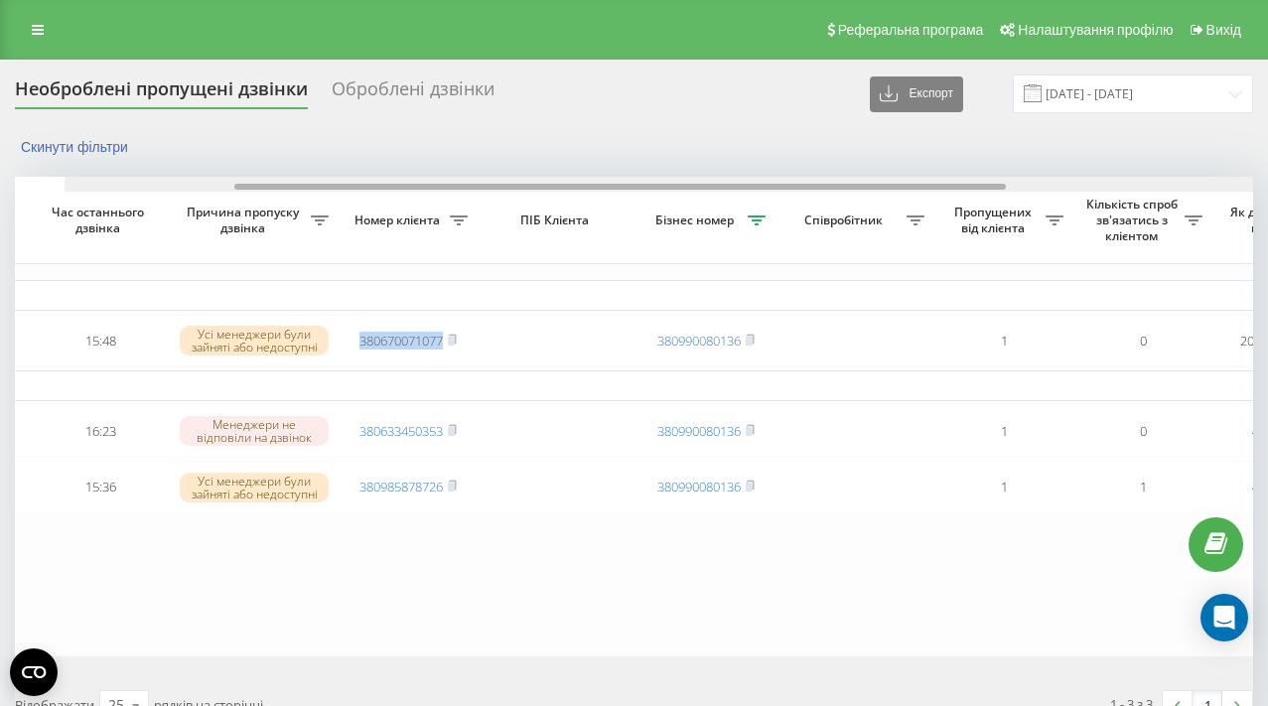
scroll to position [0, 0]
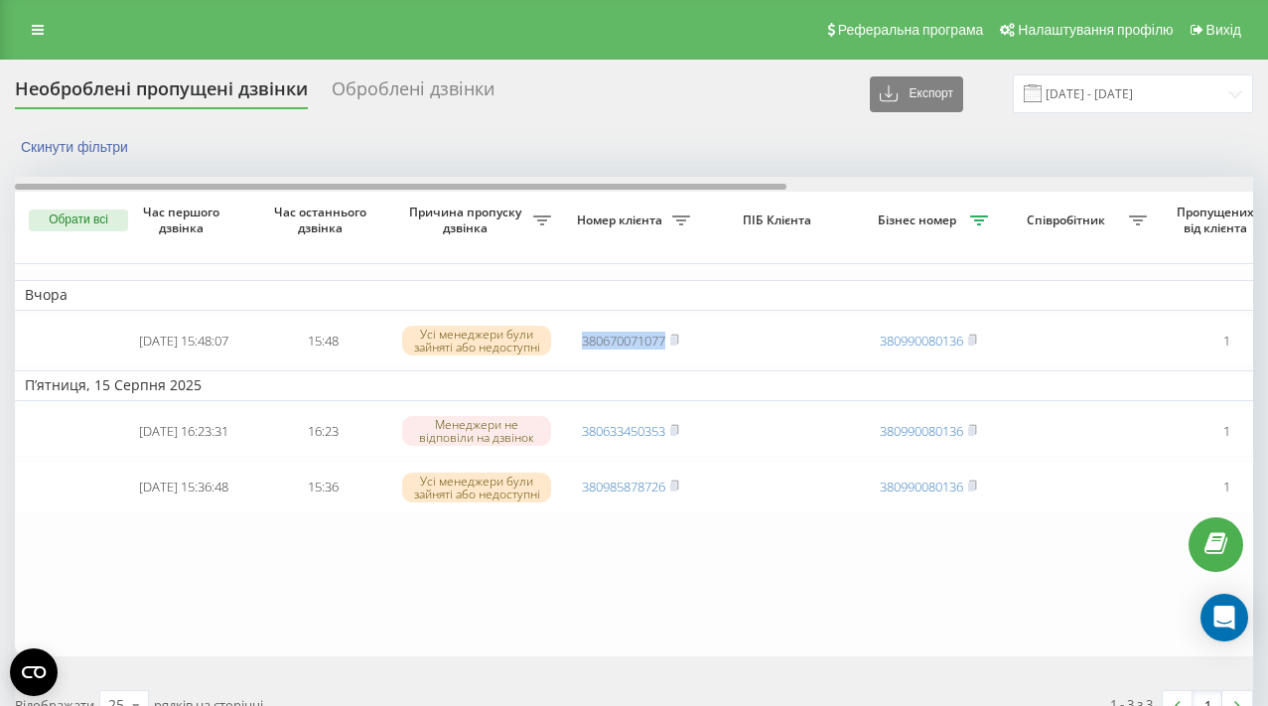
drag, startPoint x: 356, startPoint y: 188, endPoint x: 7, endPoint y: 171, distance: 349.8
click at [7, 171] on div "Необроблені пропущені дзвінки Оброблені дзвінки Експорт .csv .xlsx 15.08.2025 -…" at bounding box center [634, 444] width 1268 height 768
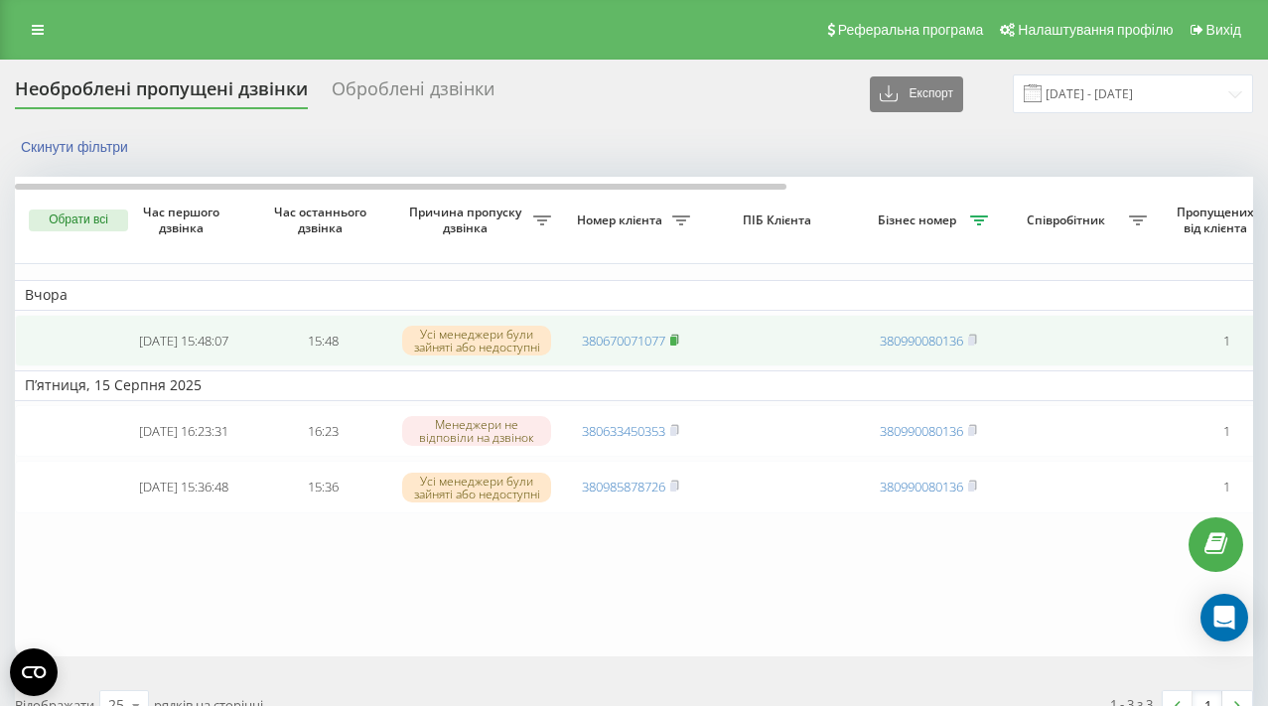
click at [674, 339] on rect at bounding box center [673, 341] width 6 height 9
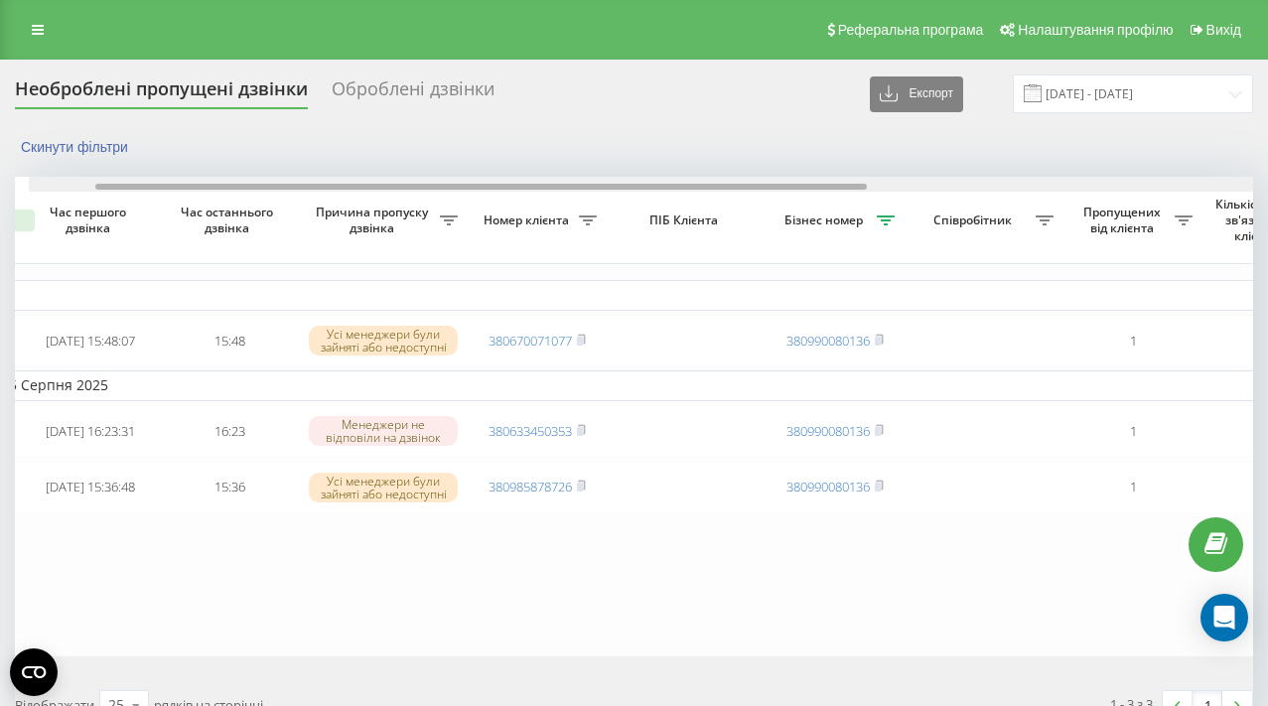
scroll to position [0, 106]
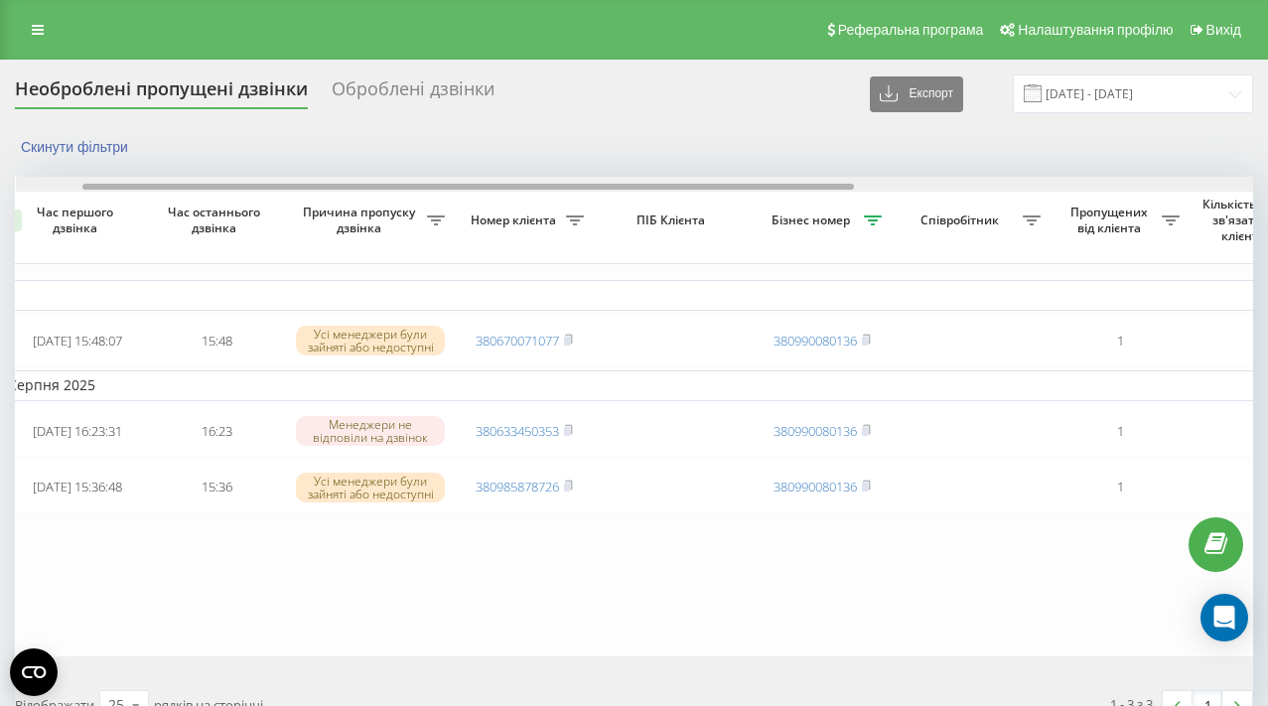
drag, startPoint x: 581, startPoint y: 188, endPoint x: 647, endPoint y: 187, distance: 66.5
click at [647, 187] on div at bounding box center [467, 187] width 771 height 6
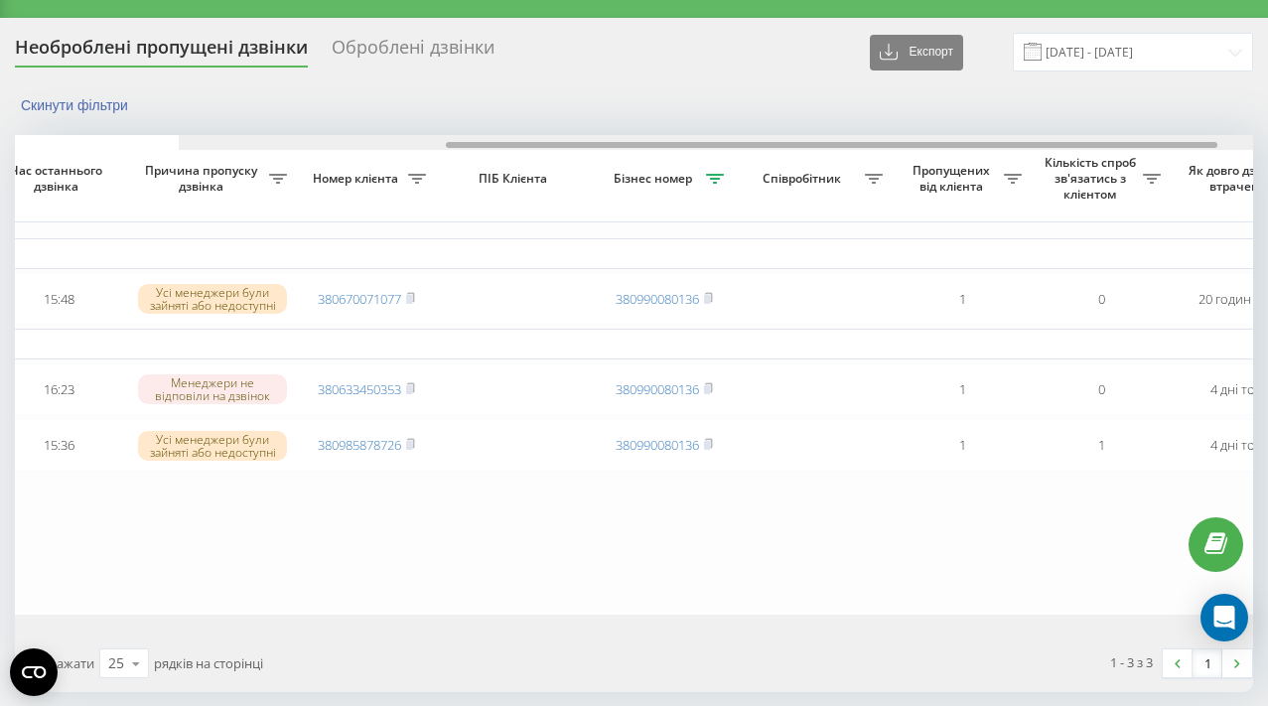
scroll to position [0, 466]
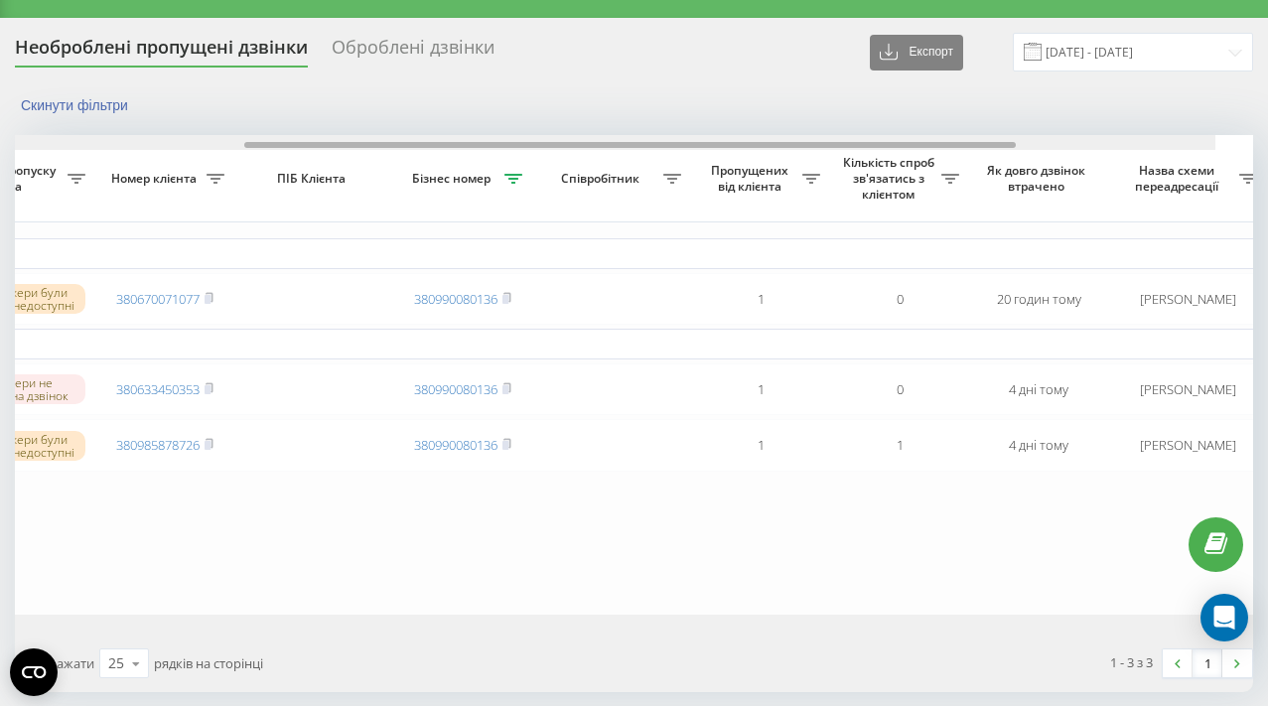
drag, startPoint x: 596, startPoint y: 147, endPoint x: 820, endPoint y: 154, distance: 224.4
click at [820, 154] on div "Обрати всі Час першого дзвінка Час останнього дзвінка Причина пропуску дзвінка …" at bounding box center [634, 374] width 1238 height 479
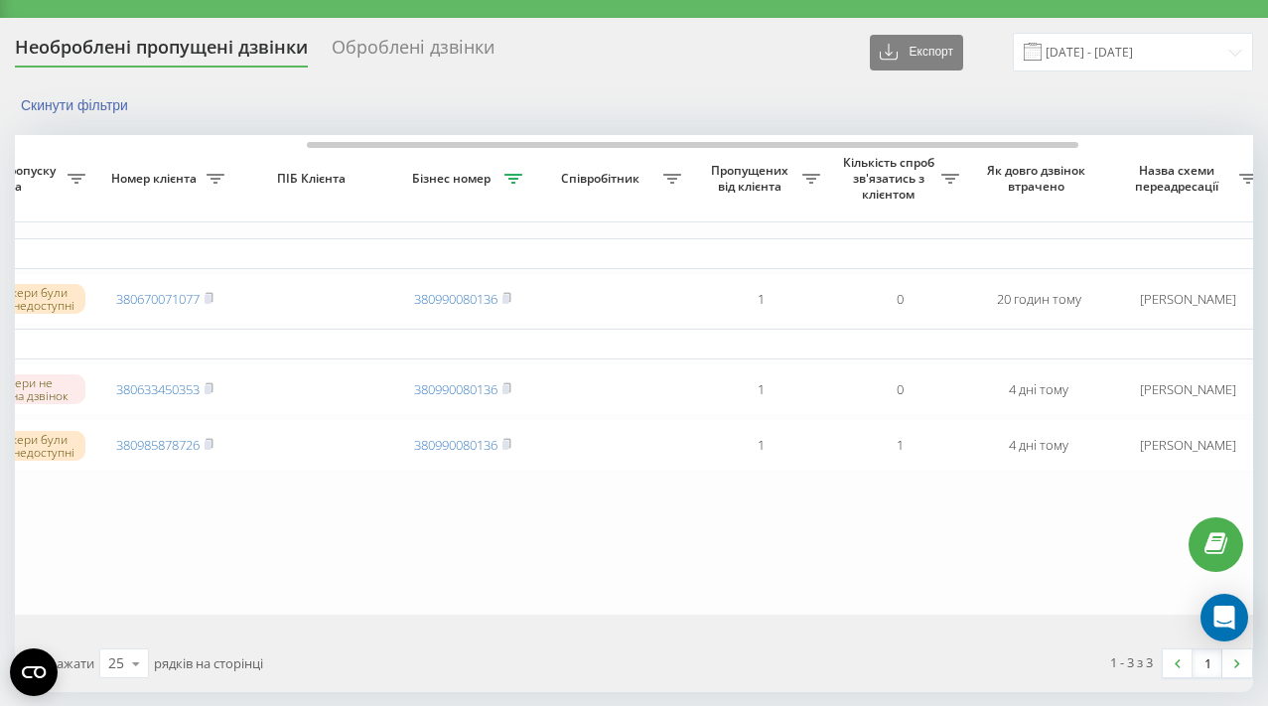
click at [659, 76] on div "Необроблені пропущені дзвінки Оброблені дзвінки Експорт .csv .xlsx 15.08.2025 -…" at bounding box center [634, 362] width 1238 height 659
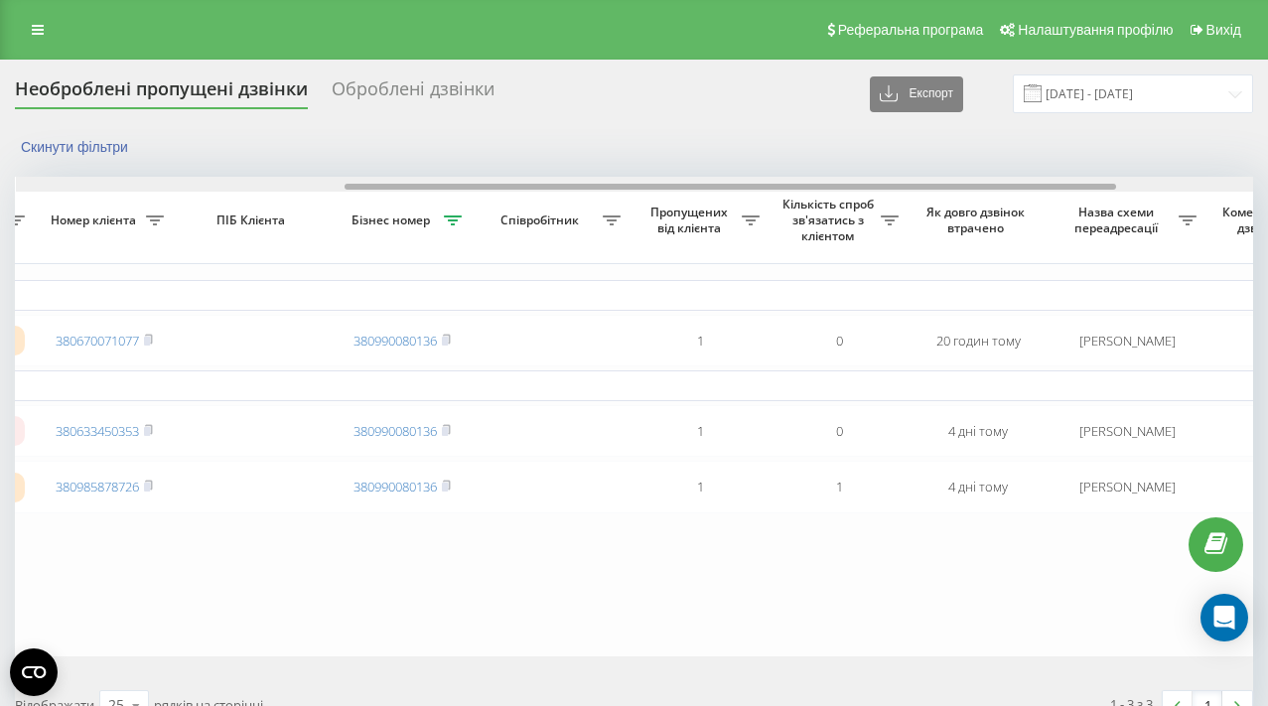
scroll to position [0, 747]
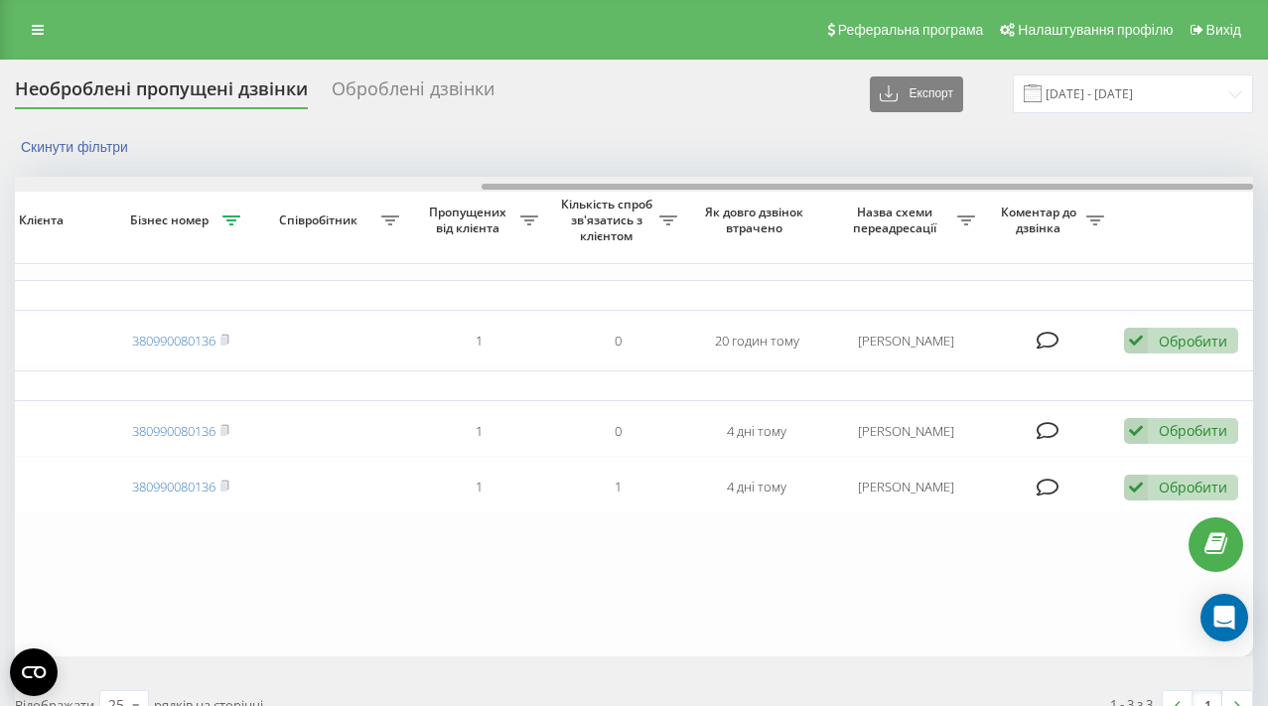
drag, startPoint x: 285, startPoint y: 188, endPoint x: 634, endPoint y: 210, distance: 350.2
click at [634, 210] on div "Обрати всі Час першого дзвінка Час останнього дзвінка Причина пропуску дзвінка …" at bounding box center [634, 416] width 1238 height 479
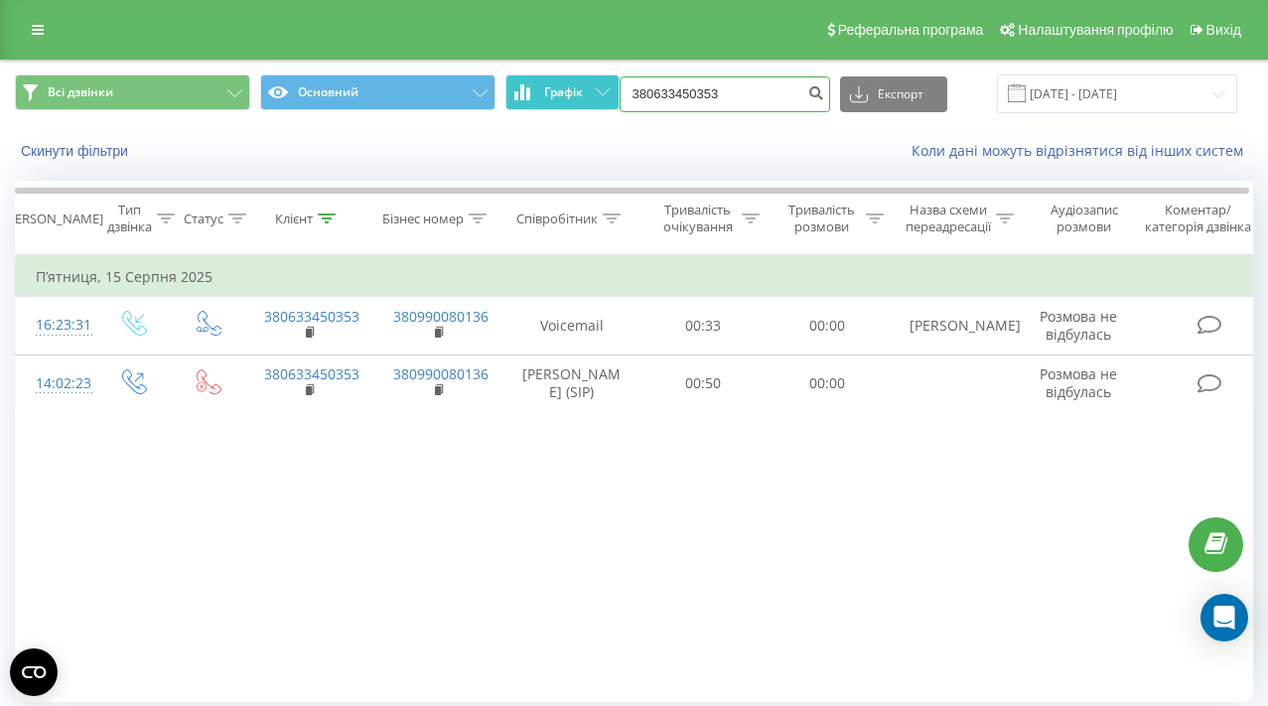
drag, startPoint x: 770, startPoint y: 91, endPoint x: 601, endPoint y: 76, distance: 170.4
click at [601, 76] on div "Всі дзвінки Основний Графік 380633450353 Експорт .csv .xls .xlsx 19.05.2025 - 1…" at bounding box center [634, 93] width 1238 height 39
paste input "70071077"
type input "380670071077"
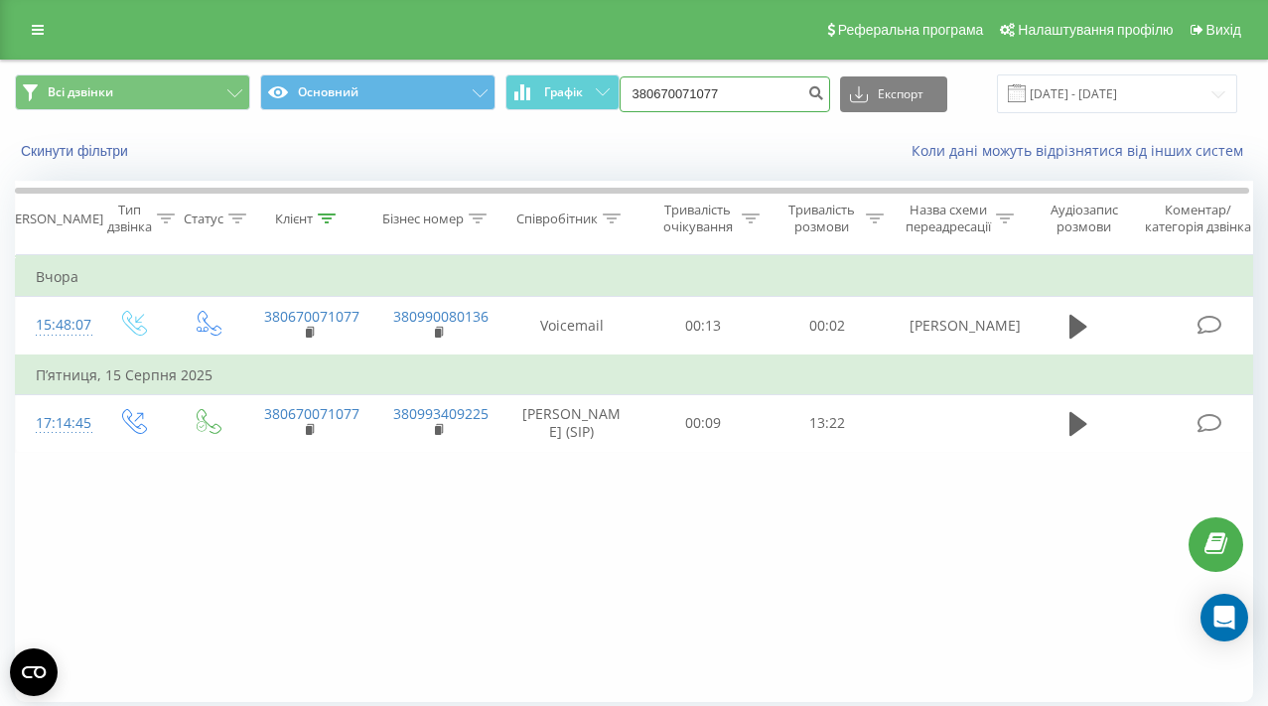
drag, startPoint x: 765, startPoint y: 91, endPoint x: 652, endPoint y: 76, distance: 114.1
click at [652, 76] on div "Всі дзвінки Основний Графік 380670071077 Експорт .csv .xls .xlsx [DATE] - [DATE]" at bounding box center [634, 93] width 1238 height 39
paste input "067932353"
type input "0679323537"
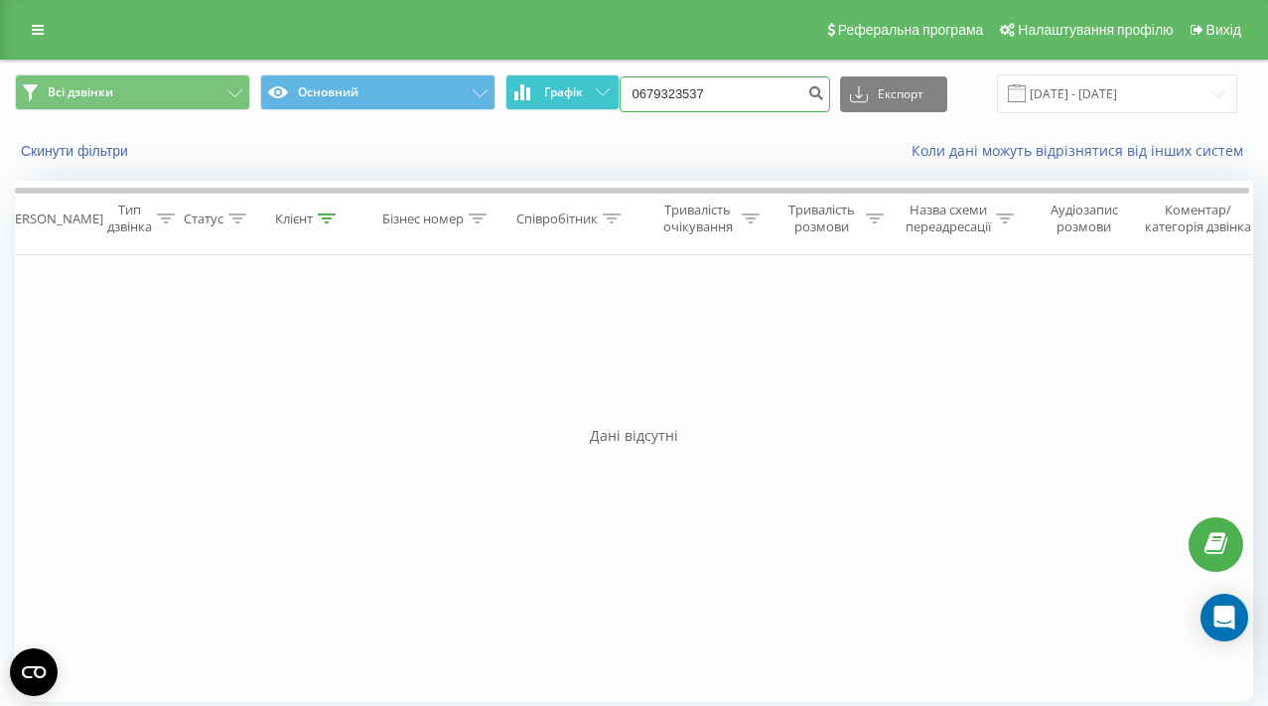
drag, startPoint x: 762, startPoint y: 90, endPoint x: 614, endPoint y: 92, distance: 147.9
click at [614, 92] on div "Всі дзвінки Основний Графік 0679323537 Експорт .csv .xls .xlsx [DATE] - [DATE]" at bounding box center [634, 93] width 1238 height 39
paste input "38067007107"
type input "380670071077"
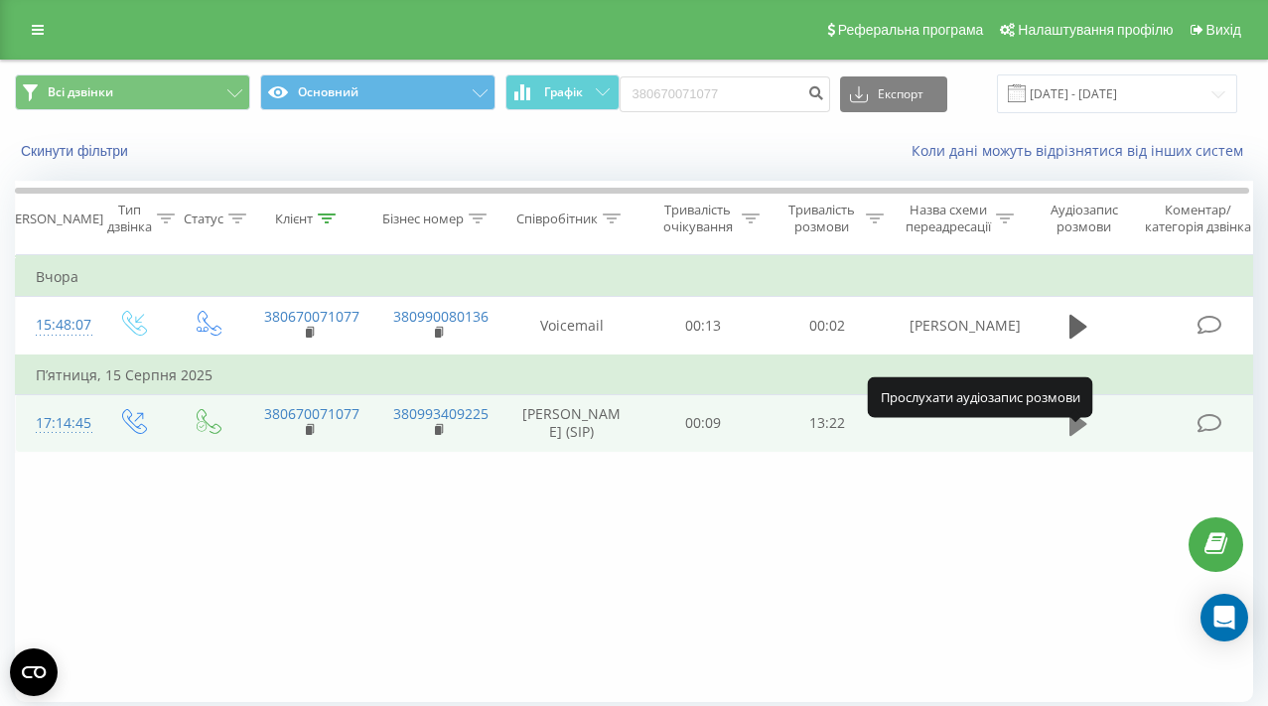
click at [1072, 436] on icon at bounding box center [1078, 424] width 18 height 24
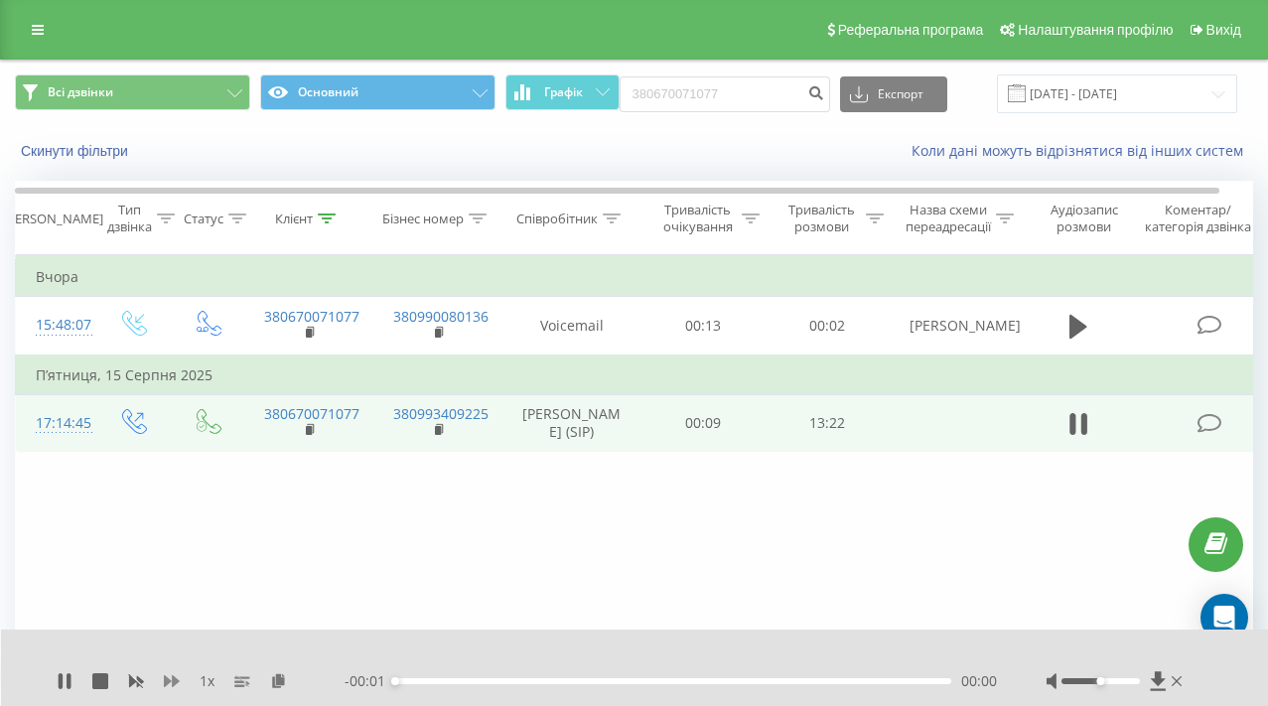
click at [171, 685] on icon at bounding box center [172, 681] width 16 height 16
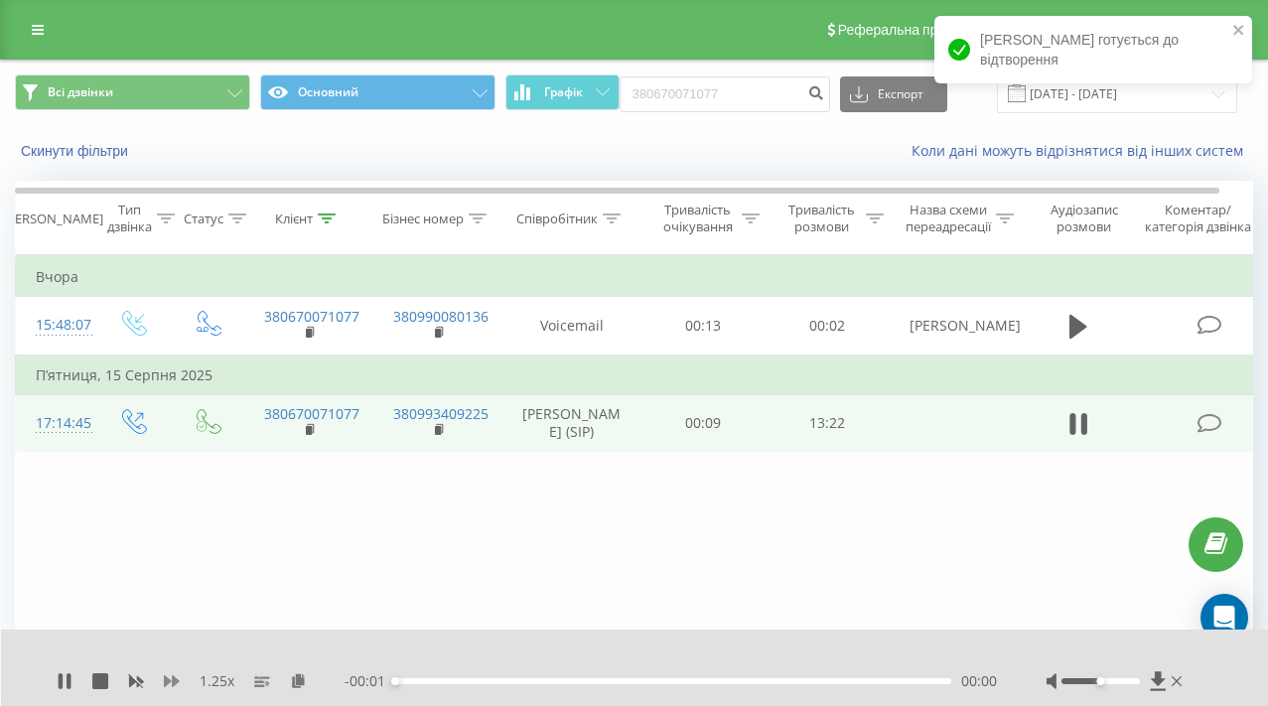
click at [172, 686] on icon at bounding box center [172, 681] width 16 height 12
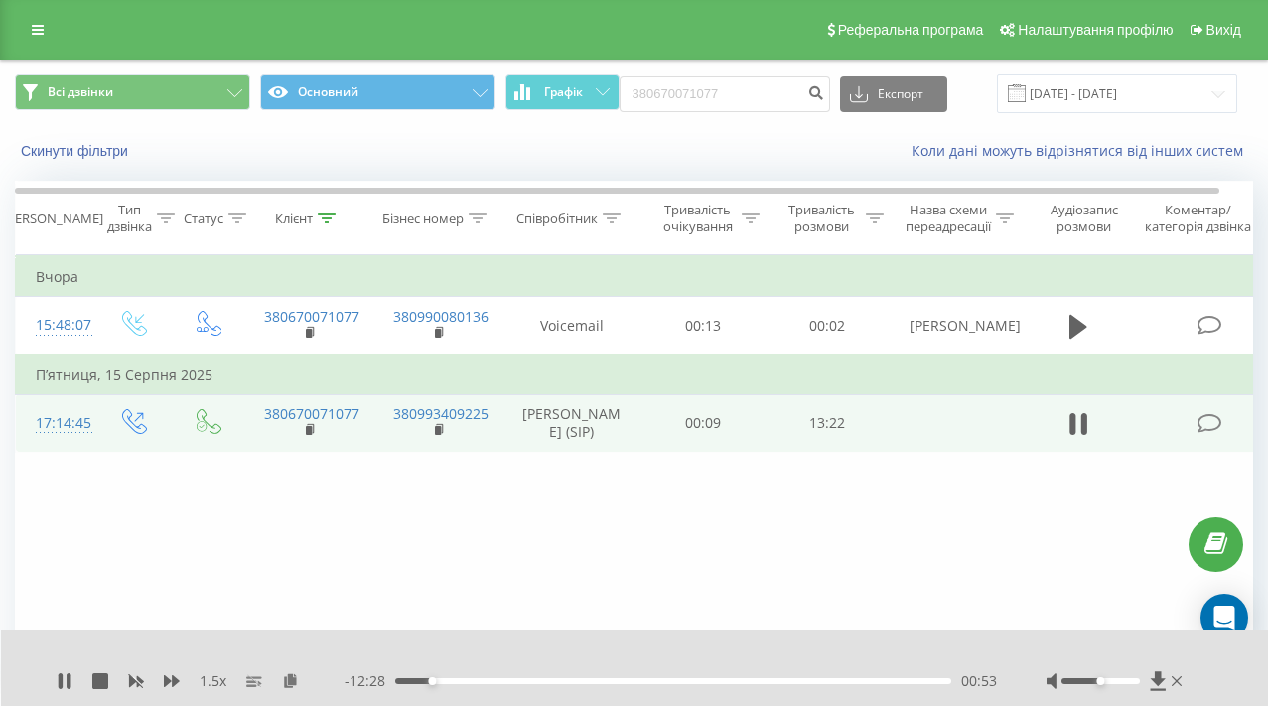
click at [727, 685] on div "- 12:28 00:53 00:53" at bounding box center [670, 681] width 652 height 20
click at [736, 682] on div "08:11" at bounding box center [673, 681] width 556 height 6
click at [896, 683] on div "12:02" at bounding box center [673, 681] width 556 height 6
click at [1091, 439] on button at bounding box center [1078, 424] width 30 height 30
click at [1085, 439] on button at bounding box center [1078, 424] width 30 height 30
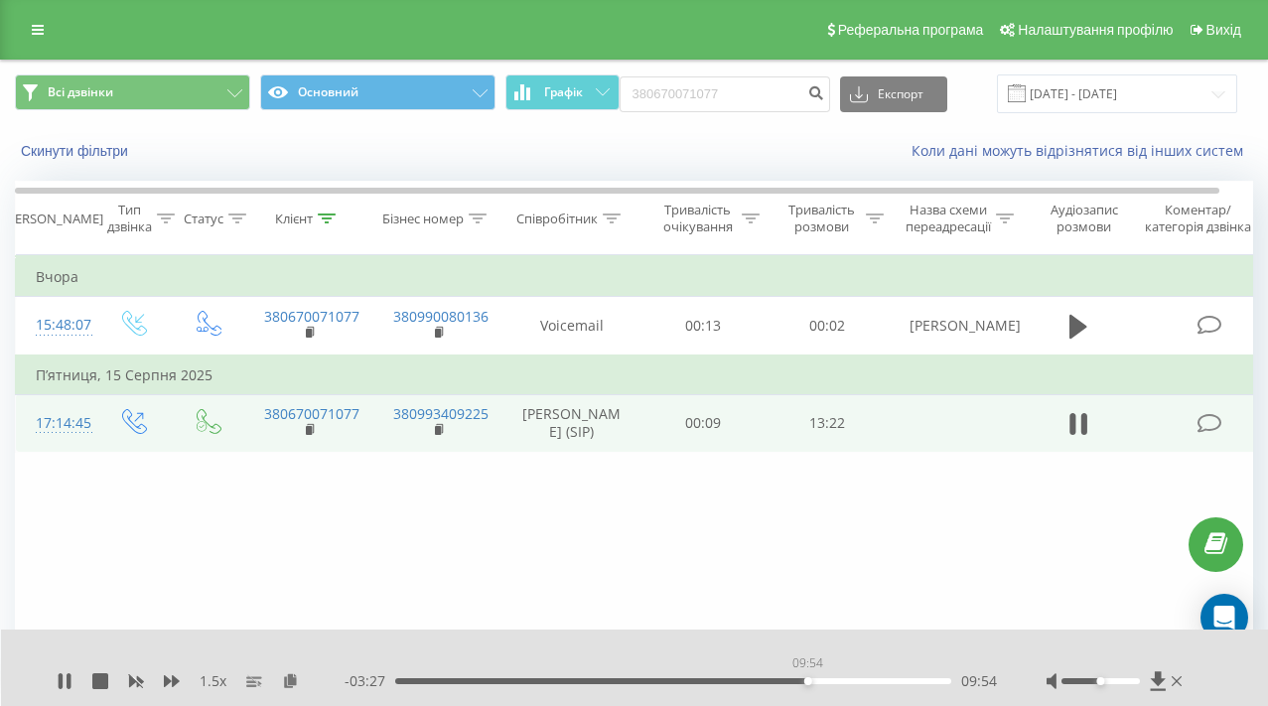
click at [807, 681] on div "09:54" at bounding box center [673, 681] width 556 height 6
click at [1125, 682] on div at bounding box center [1100, 681] width 78 height 6
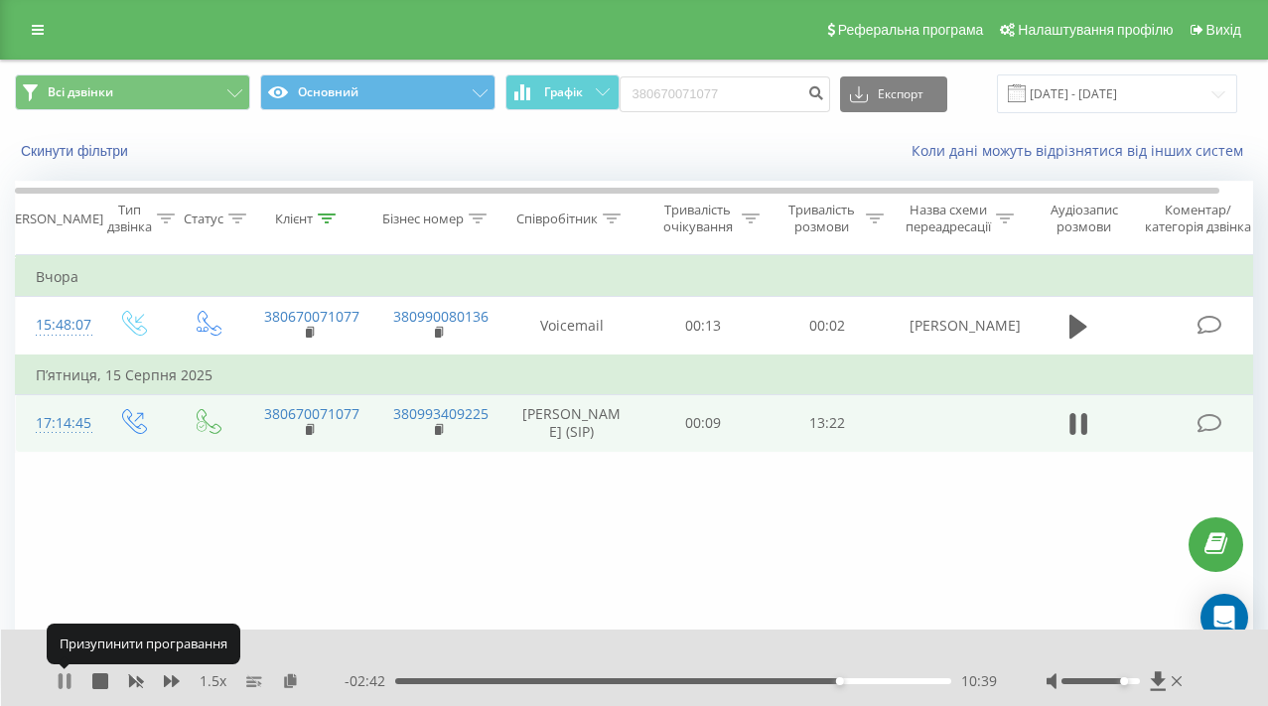
click at [66, 681] on icon at bounding box center [65, 681] width 16 height 16
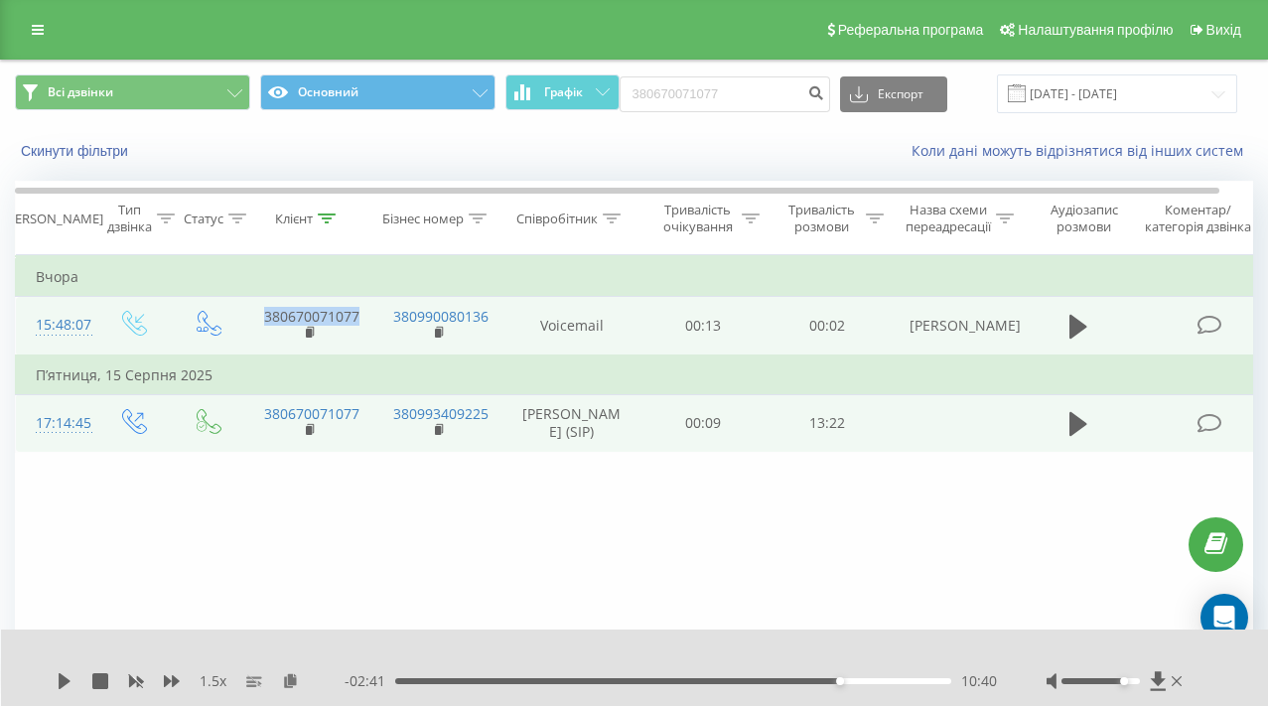
drag, startPoint x: 258, startPoint y: 319, endPoint x: 360, endPoint y: 325, distance: 102.4
click at [360, 325] on td "380670071077" at bounding box center [308, 326] width 129 height 59
copy link "380670071077"
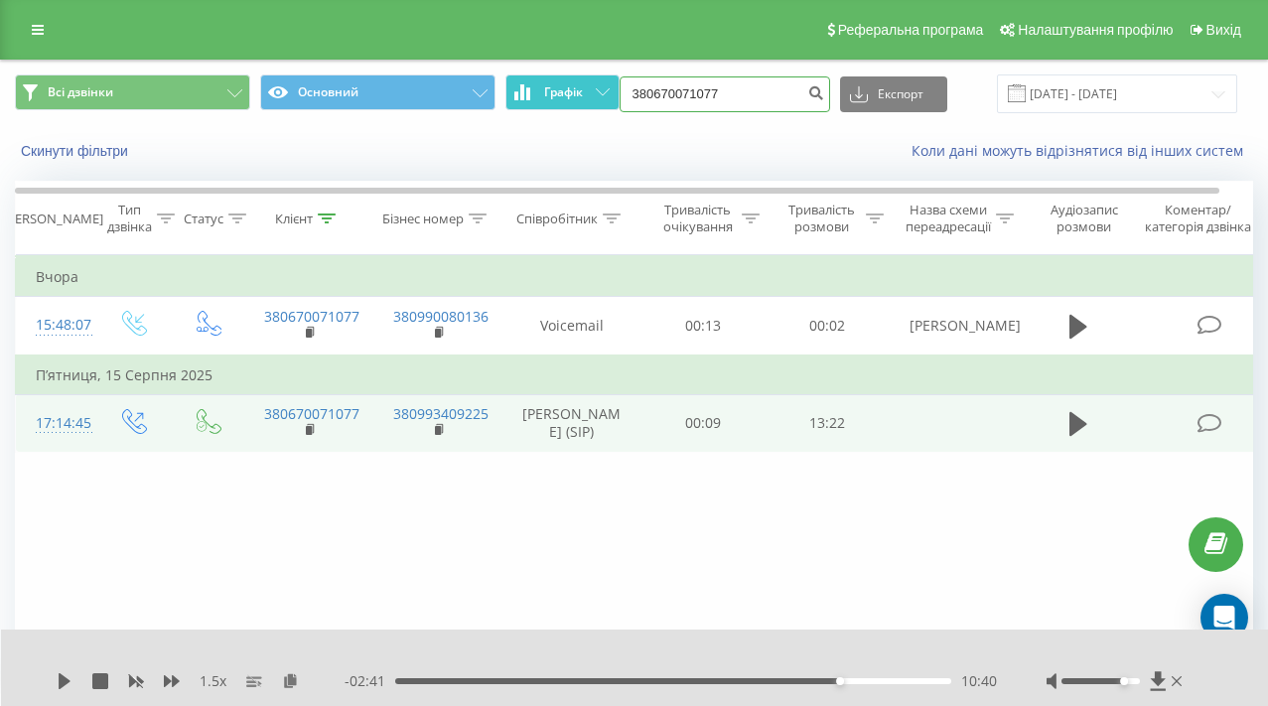
drag, startPoint x: 792, startPoint y: 100, endPoint x: 614, endPoint y: 91, distance: 177.9
click at [614, 91] on div "Всі дзвінки Основний Графік 380670071077 Експорт .csv .xls .xlsx 19.05.2025 - 1…" at bounding box center [634, 93] width 1238 height 39
paste input "0737949206"
type input "0737949206"
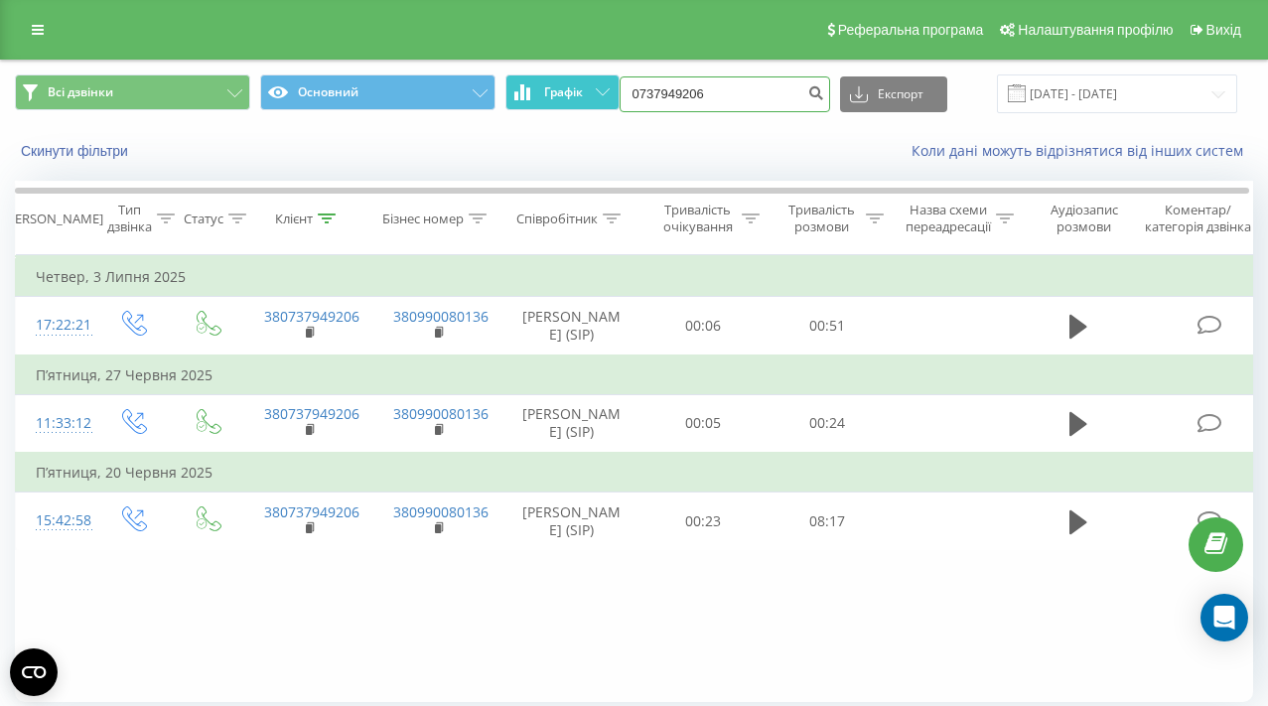
drag, startPoint x: 765, startPoint y: 96, endPoint x: 534, endPoint y: 79, distance: 231.9
click at [534, 79] on div "Всі дзвінки Основний Графік 0737949206 Експорт .csv .xls .xlsx [DATE] - [DATE]" at bounding box center [634, 93] width 1238 height 39
paste input "671753779"
type input "0671753779"
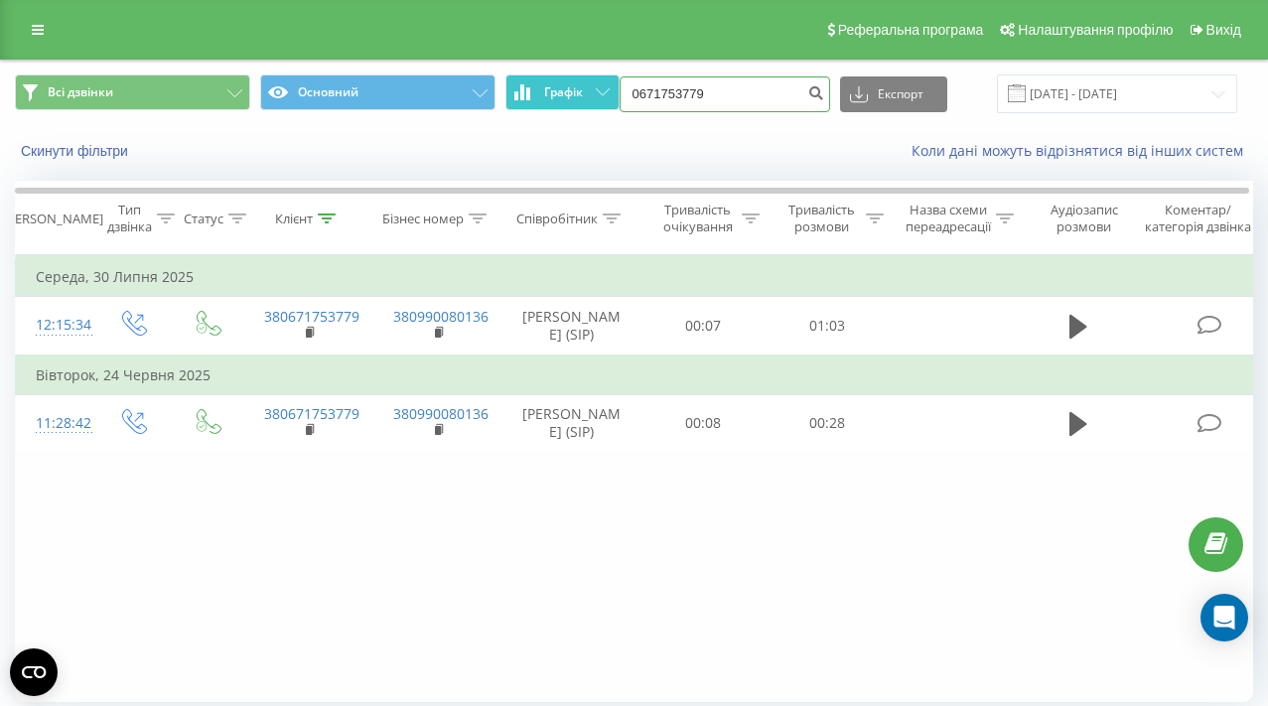
drag, startPoint x: 748, startPoint y: 97, endPoint x: 593, endPoint y: 92, distance: 155.9
click at [593, 92] on div "Всі дзвінки Основний Графік 0671753779 Експорт .csv .xls .xlsx 19.05.2025 - 19.…" at bounding box center [634, 93] width 1238 height 39
paste input "97 195 58 78"
type input "097 195 58 78"
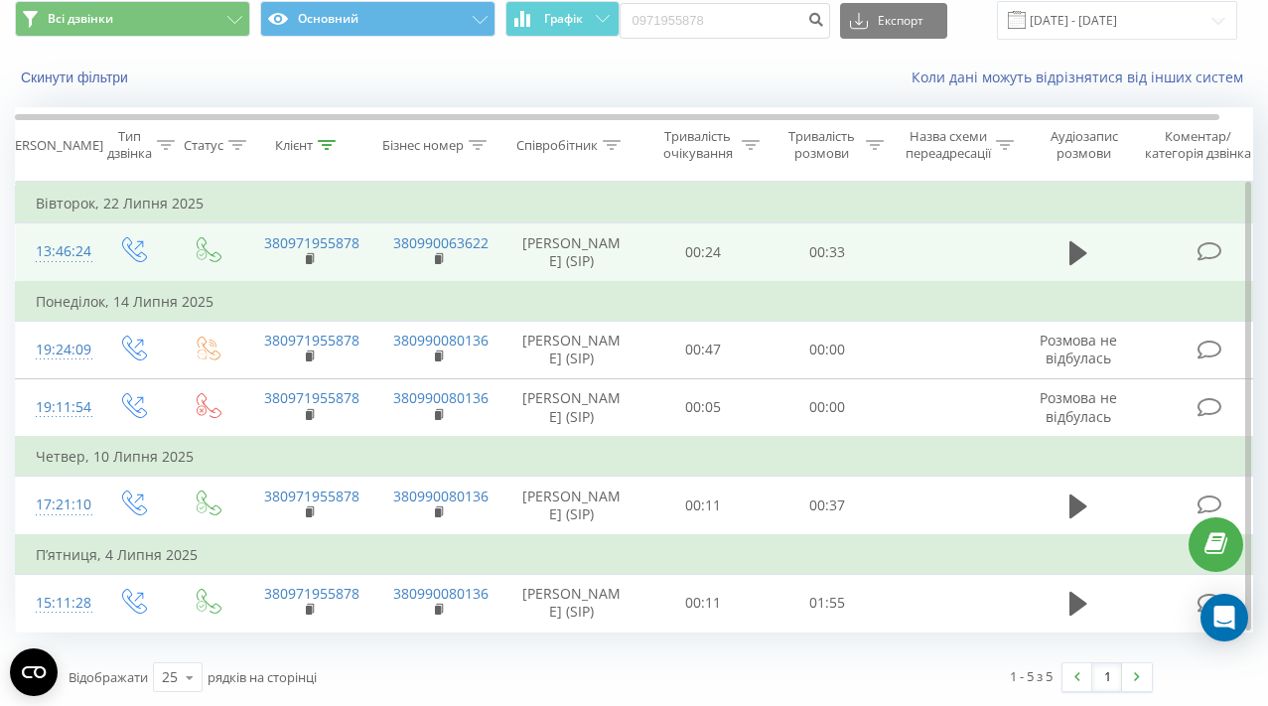
scroll to position [74, 0]
click at [1074, 259] on icon at bounding box center [1078, 252] width 18 height 24
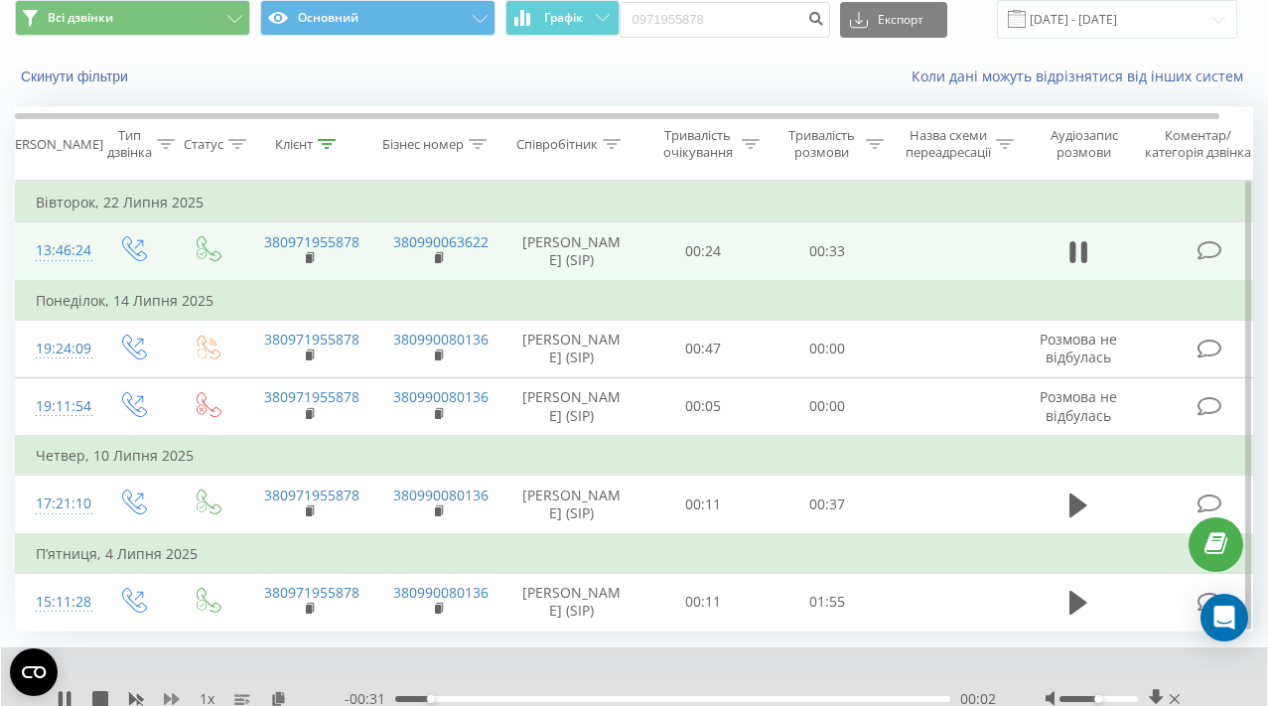
click at [166, 695] on icon at bounding box center [172, 699] width 16 height 12
click at [165, 694] on icon at bounding box center [172, 699] width 16 height 12
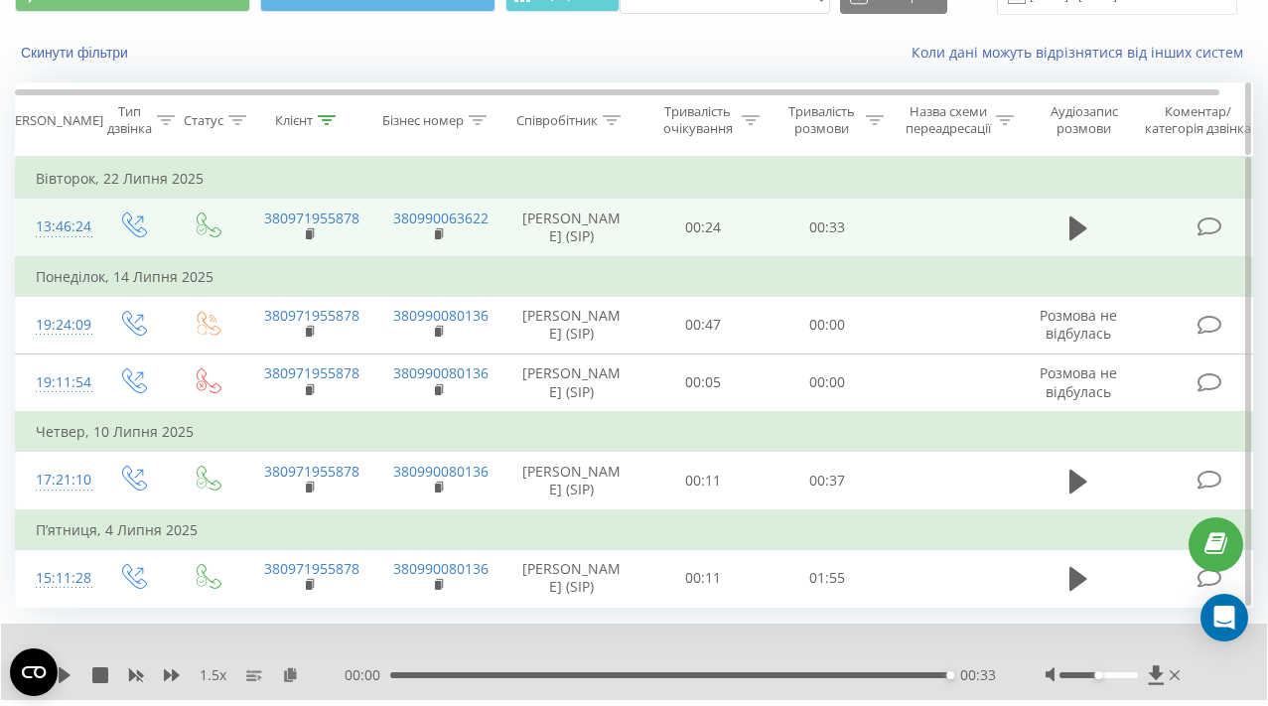
scroll to position [99, 0]
click at [1262, 685] on div "1.5 x 00:00 00:33 00:33" at bounding box center [634, 660] width 1266 height 76
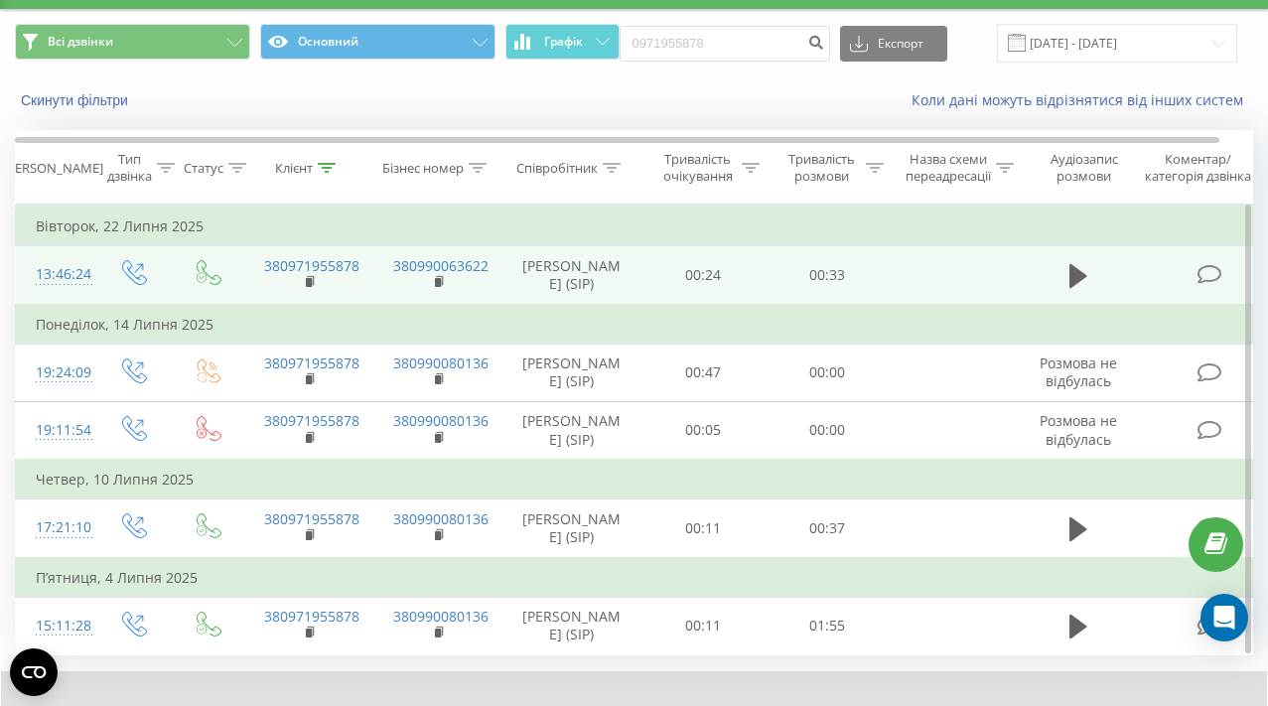
scroll to position [0, 0]
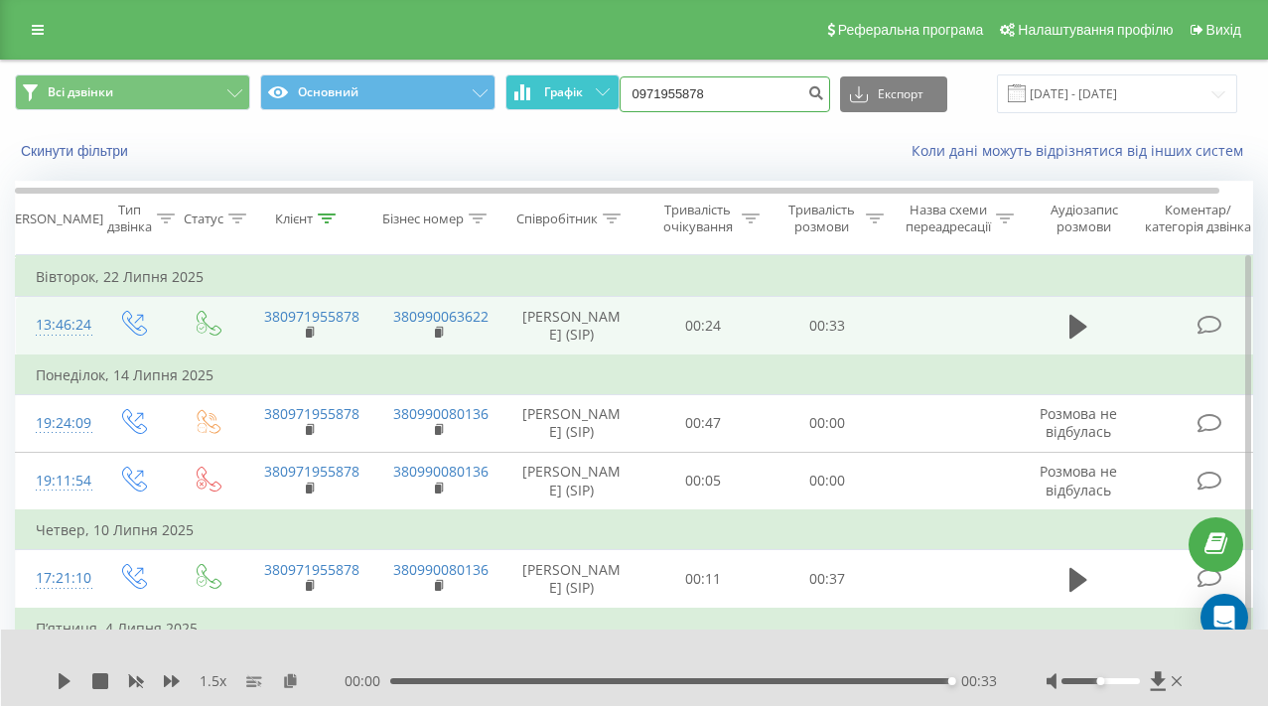
drag, startPoint x: 749, startPoint y: 91, endPoint x: 601, endPoint y: 92, distance: 148.9
click at [601, 92] on div "Всі дзвінки Основний Графік 0971955878 Експорт .csv .xls .xlsx [DATE] - [DATE]" at bounding box center [634, 93] width 1238 height 39
paste input "[PHONE_NUMBER]"
click at [705, 91] on input "[PHONE_NUMBER]" at bounding box center [724, 94] width 210 height 36
click at [674, 96] on input "(095732 77 71" at bounding box center [724, 94] width 210 height 36
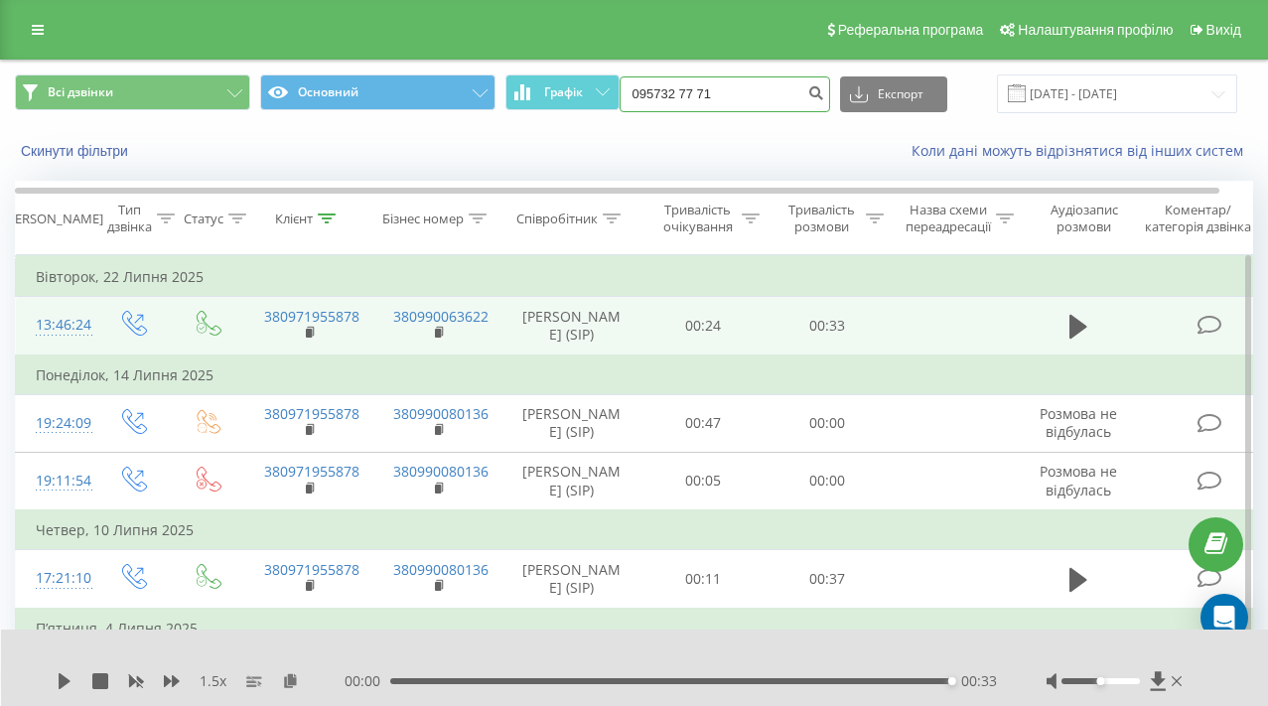
type input "095732 77 71"
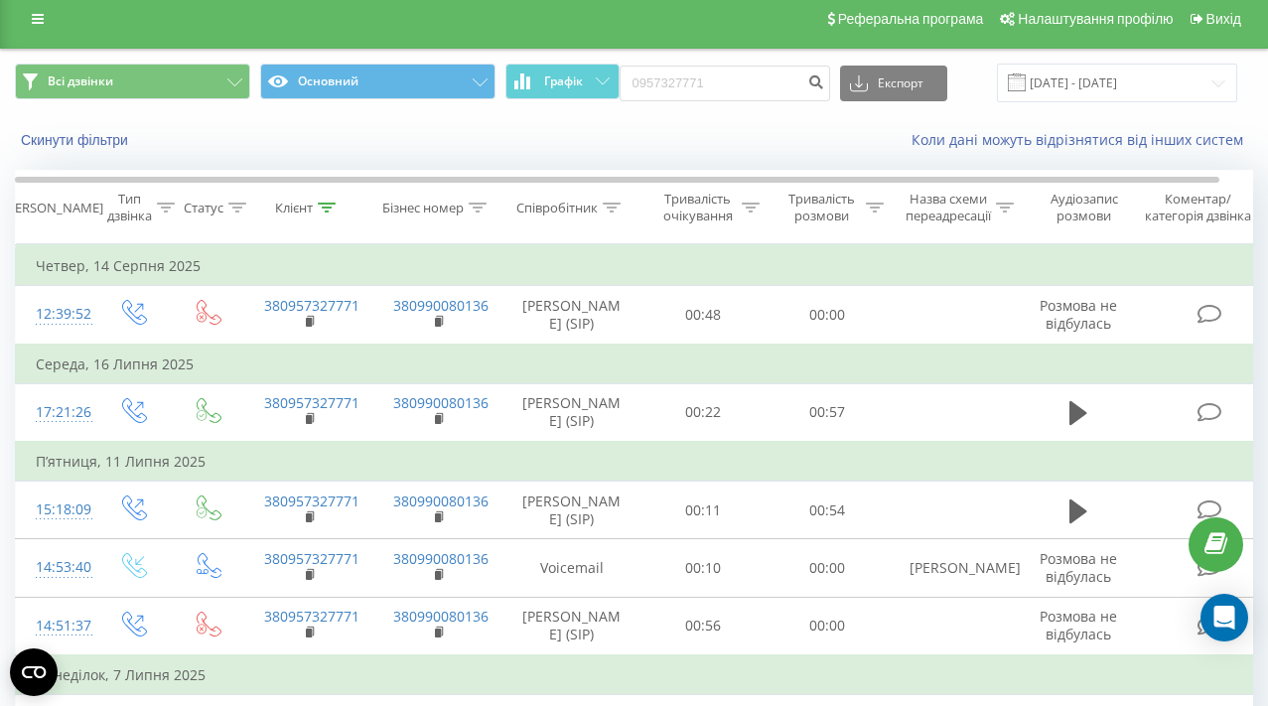
scroll to position [12, 0]
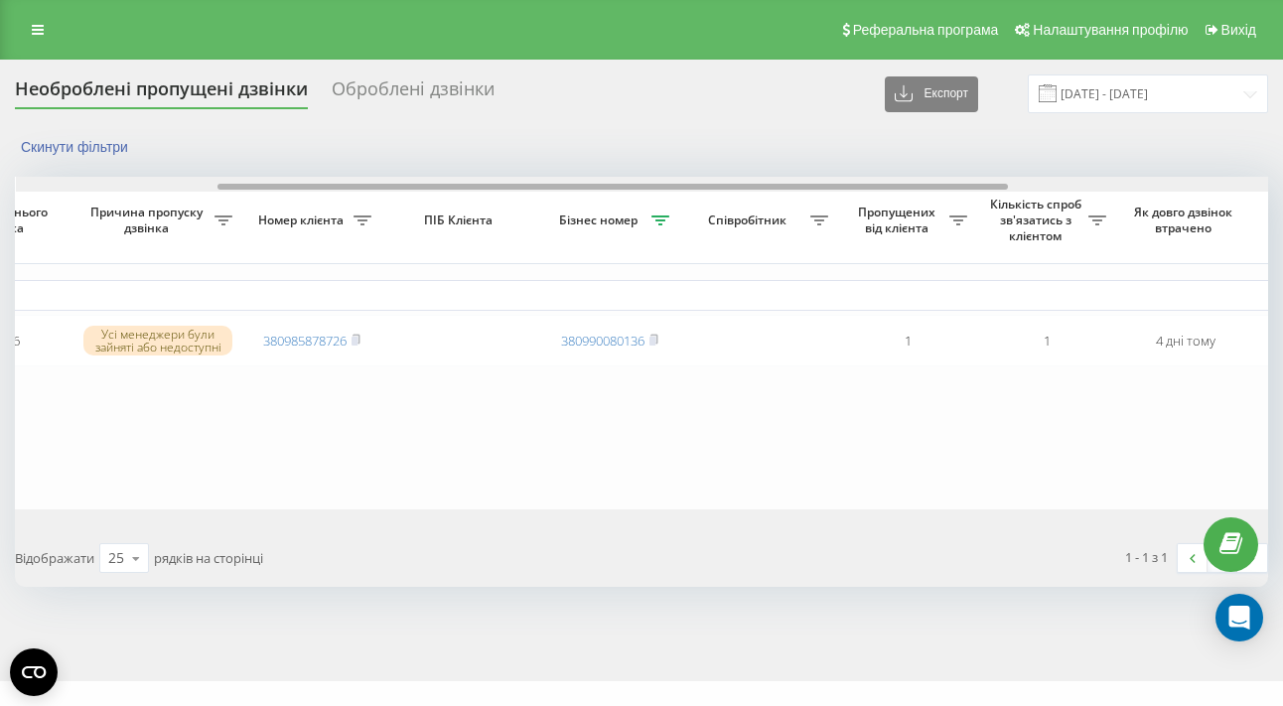
drag, startPoint x: 173, startPoint y: 188, endPoint x: 372, endPoint y: 194, distance: 199.6
click at [373, 195] on div "Обрати всі Час першого дзвінка Час останнього дзвінка Причина пропуску дзвінка …" at bounding box center [641, 343] width 1253 height 333
